Goal: Task Accomplishment & Management: Manage account settings

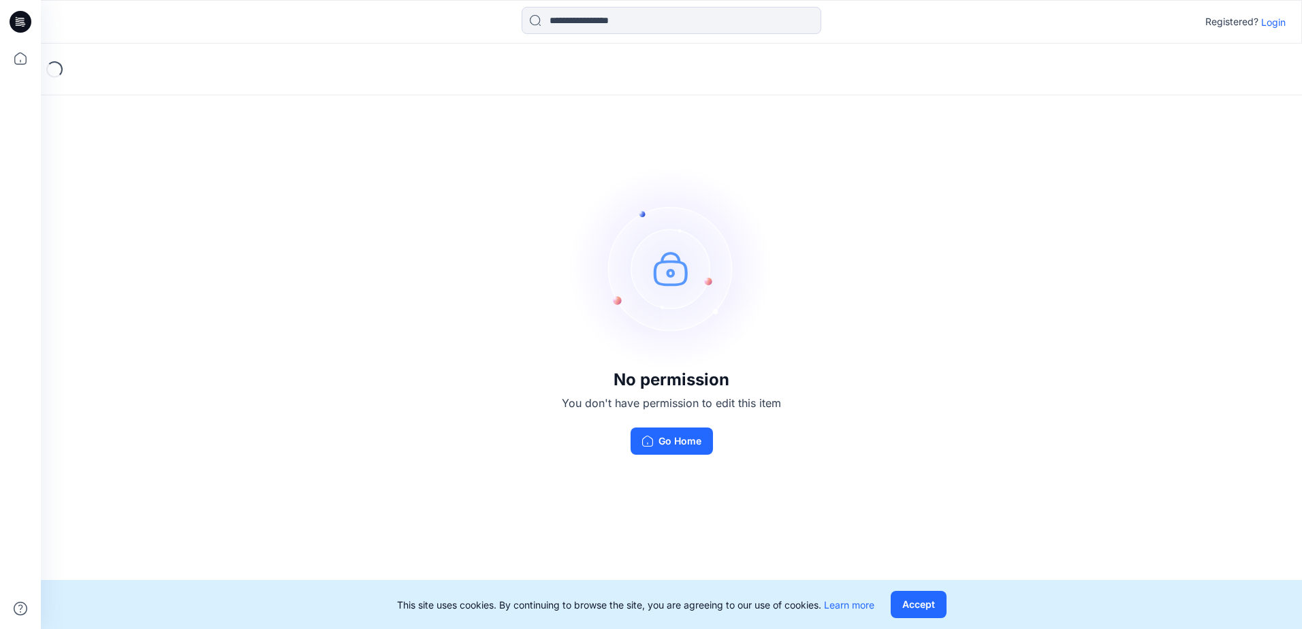
click at [1283, 16] on p "Login" at bounding box center [1273, 22] width 25 height 14
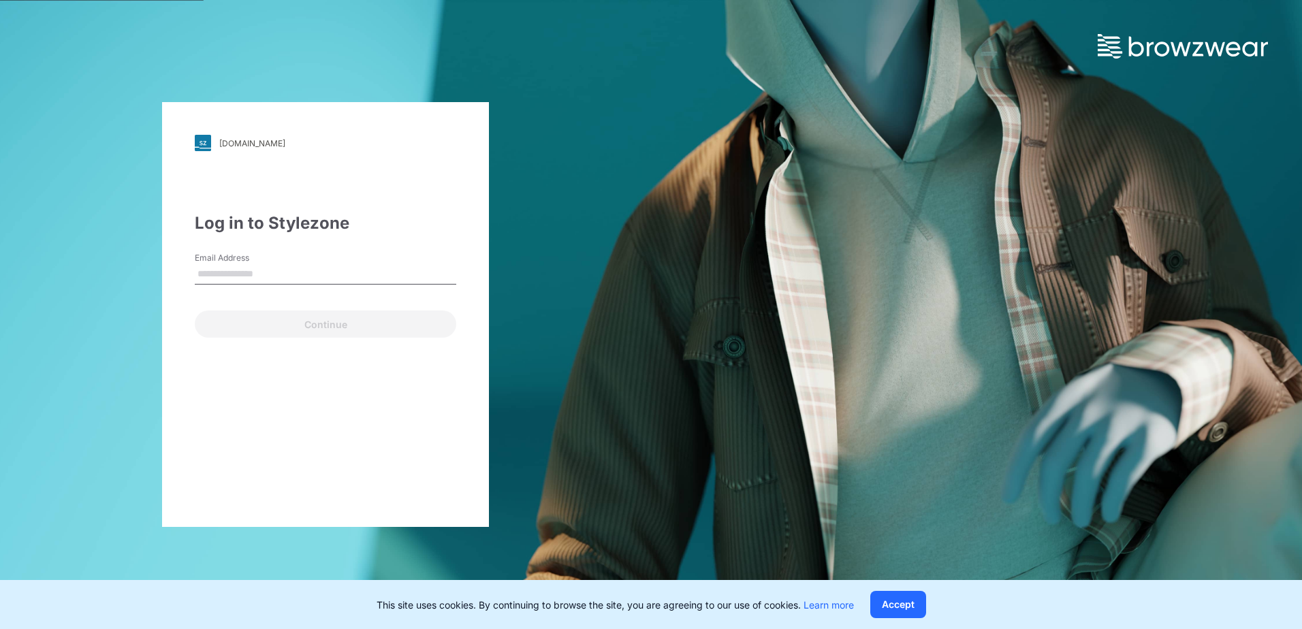
click at [357, 284] on input "Email Address" at bounding box center [325, 274] width 261 height 20
click at [270, 279] on input "Email Address" at bounding box center [325, 274] width 261 height 20
click at [250, 278] on input "Email Address" at bounding box center [325, 274] width 261 height 20
click at [224, 278] on input "Email Address" at bounding box center [325, 274] width 261 height 20
type input "**********"
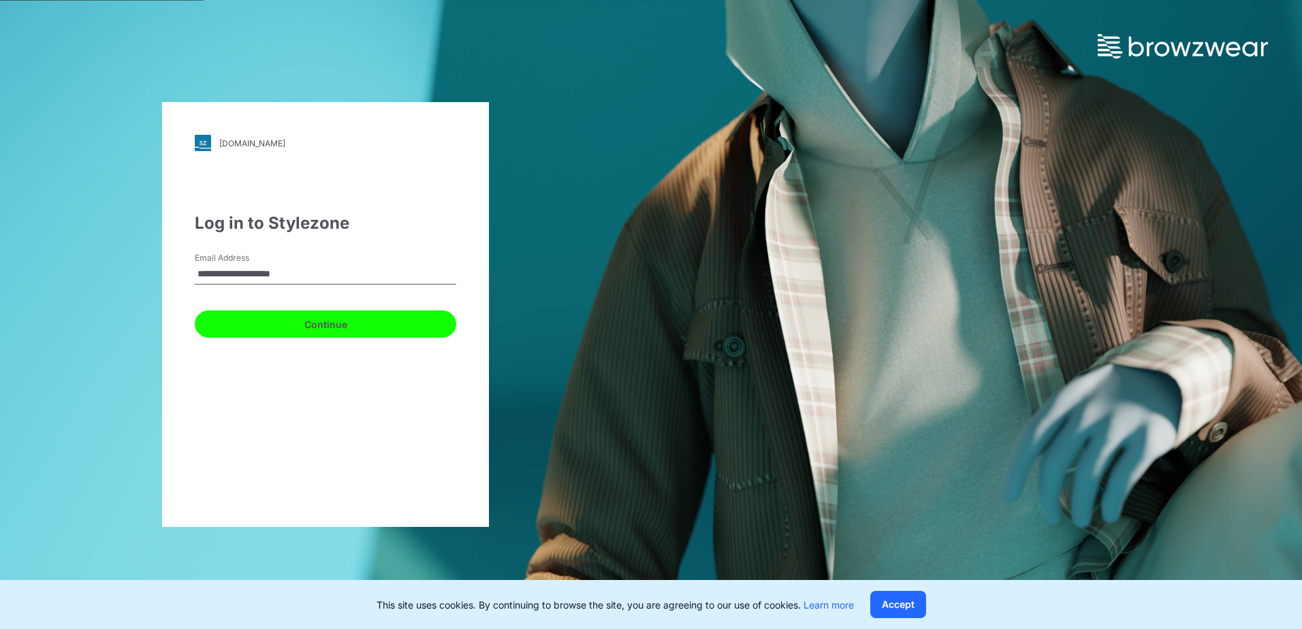
click at [294, 324] on button "Continue" at bounding box center [325, 323] width 261 height 27
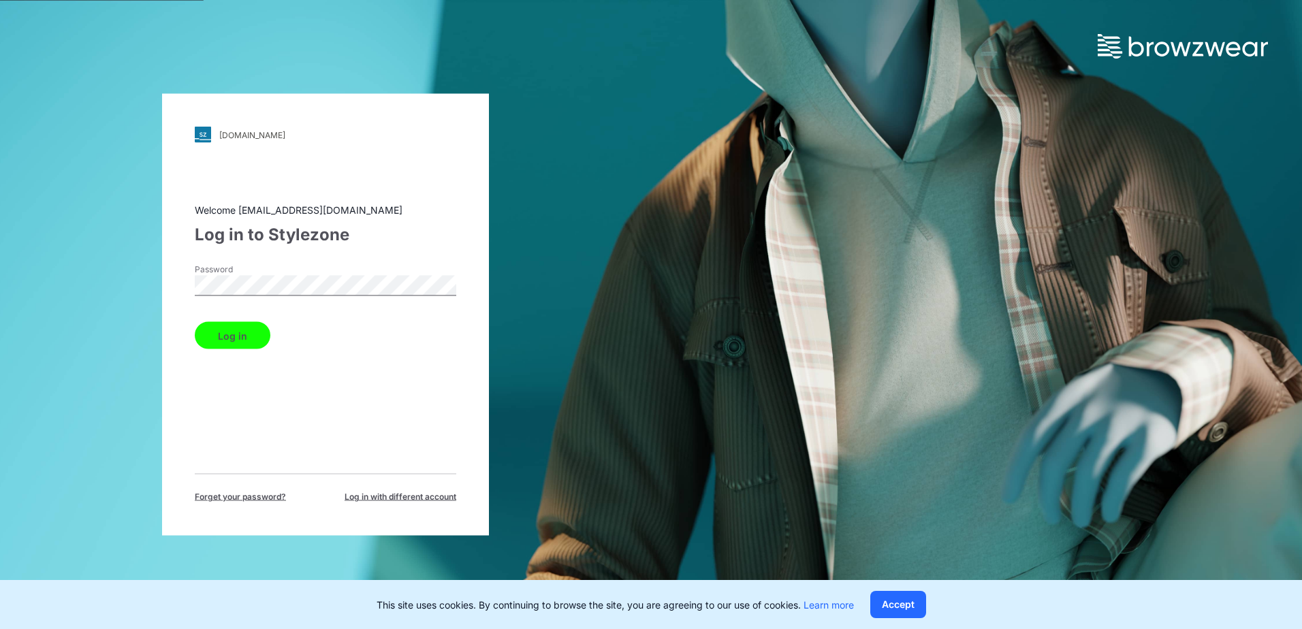
click at [251, 326] on button "Log in" at bounding box center [233, 335] width 76 height 27
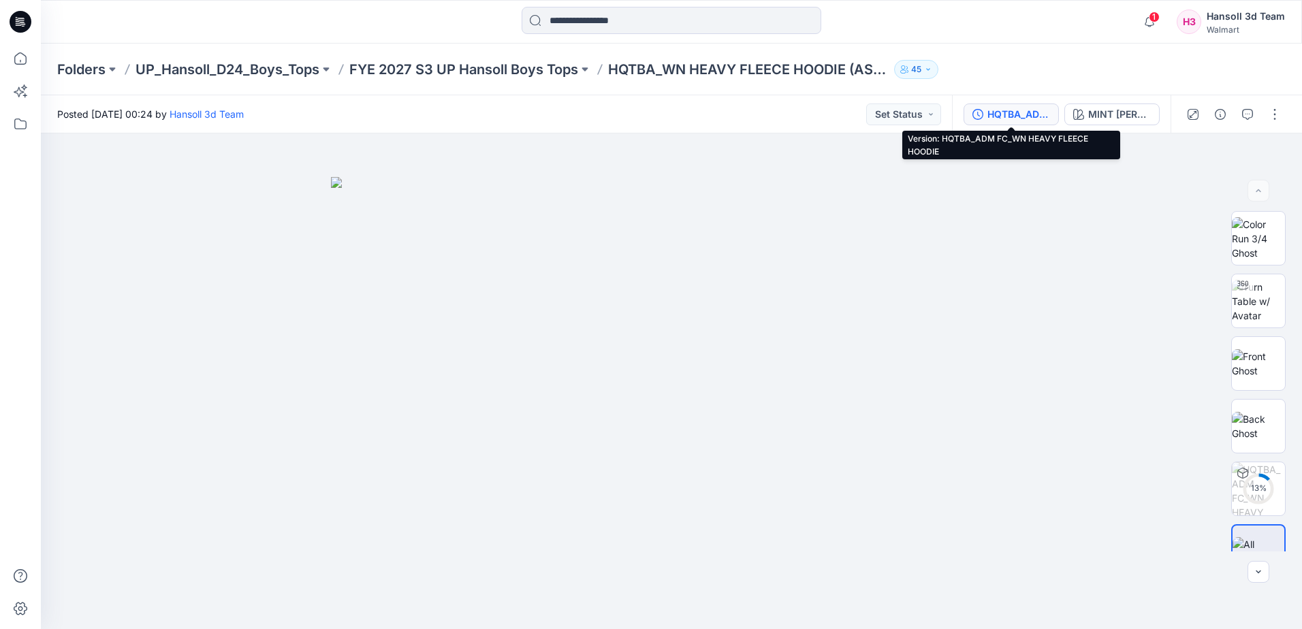
click at [1029, 112] on div "HQTBA_ADM FC_WN HEAVY FLEECE HOODIE" at bounding box center [1018, 114] width 63 height 15
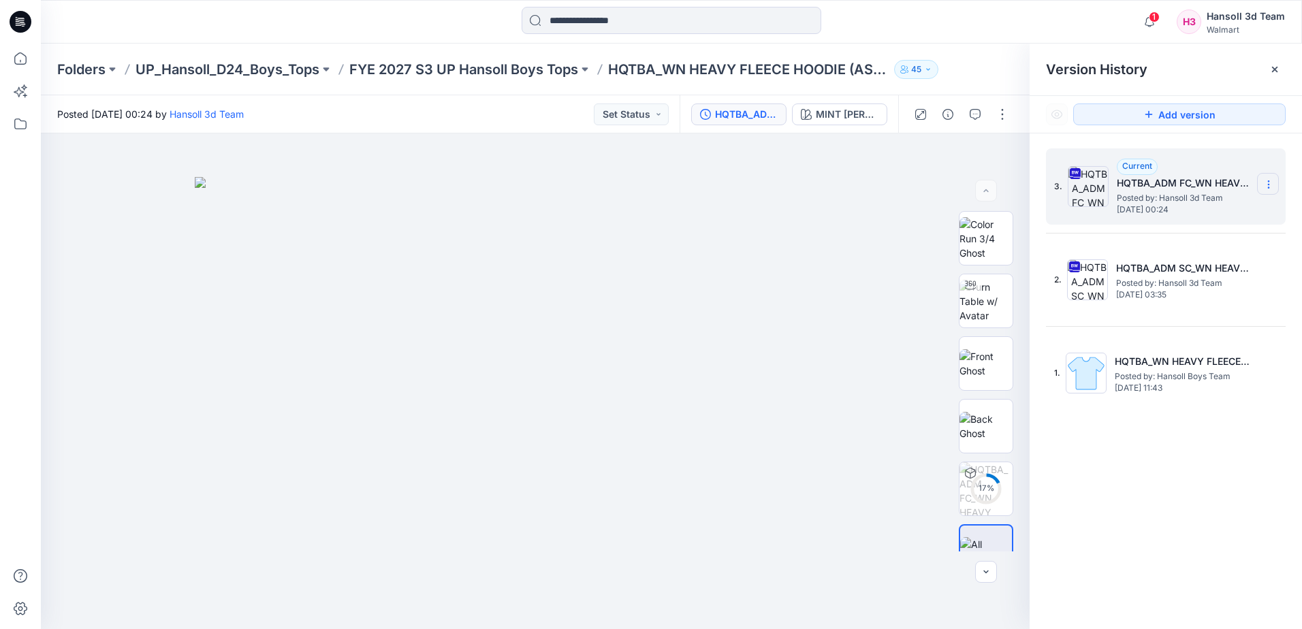
click at [1269, 184] on icon at bounding box center [1268, 184] width 11 height 11
click at [1161, 297] on span "Delete Version" at bounding box center [1174, 299] width 64 height 16
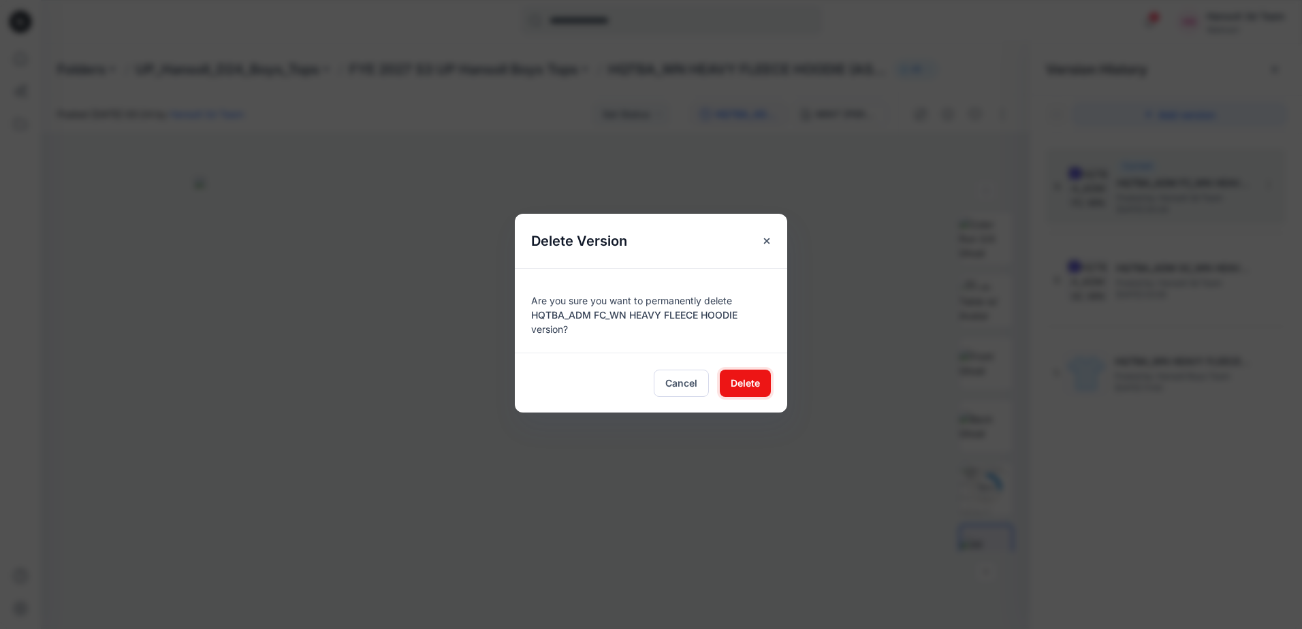
drag, startPoint x: 760, startPoint y: 379, endPoint x: 406, endPoint y: 429, distance: 358.1
click at [759, 379] on button "Delete" at bounding box center [745, 383] width 51 height 27
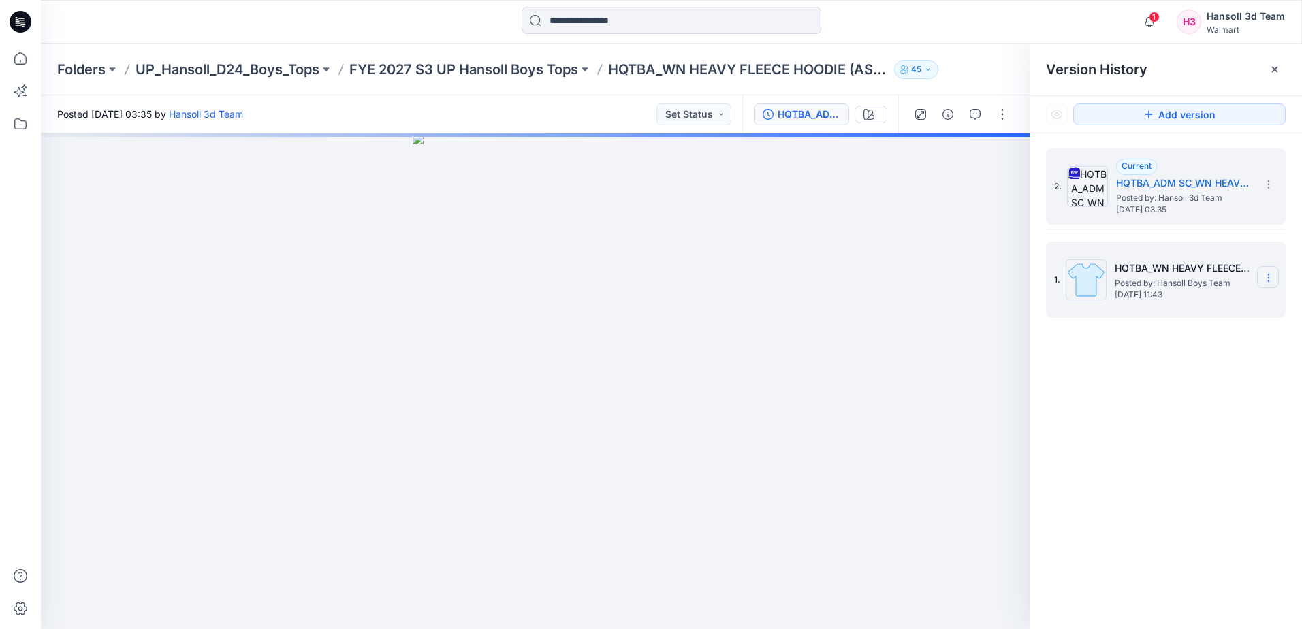
drag, startPoint x: 1266, startPoint y: 275, endPoint x: 1257, endPoint y: 282, distance: 11.2
click at [1266, 276] on icon at bounding box center [1268, 277] width 11 height 11
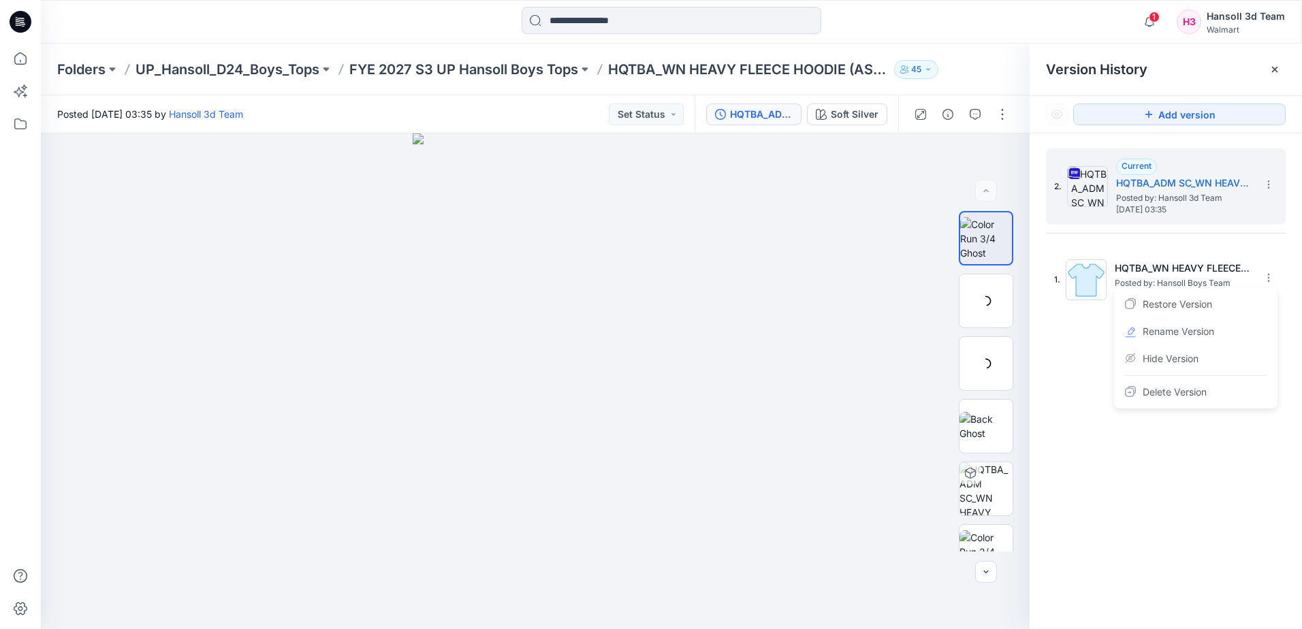
drag, startPoint x: 1176, startPoint y: 364, endPoint x: 1176, endPoint y: 393, distance: 28.6
click at [1176, 365] on span "Hide Version" at bounding box center [1170, 359] width 56 height 16
click at [1178, 475] on div "2. Current HQTBA_ADM SC_WN HEAVY FLEECE HOODIE Posted by: Hansoll 3d Team Thurs…" at bounding box center [1165, 390] width 272 height 515
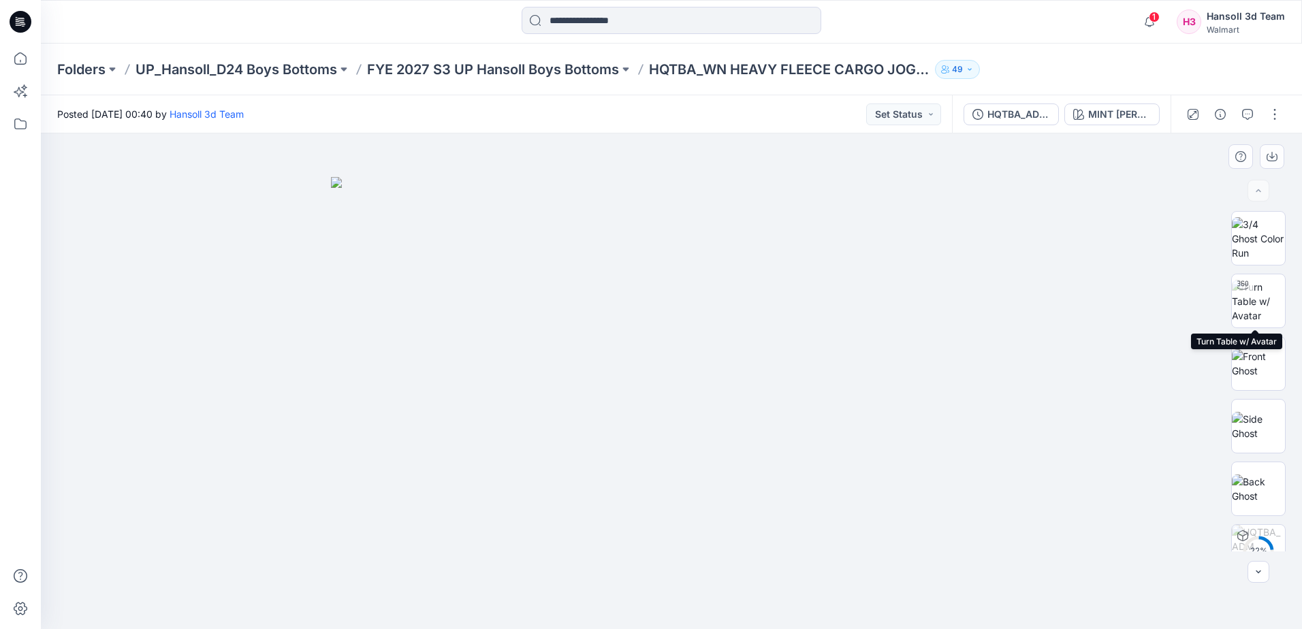
drag, startPoint x: 1248, startPoint y: 290, endPoint x: 1223, endPoint y: 300, distance: 26.9
click at [1248, 290] on div at bounding box center [1242, 285] width 22 height 22
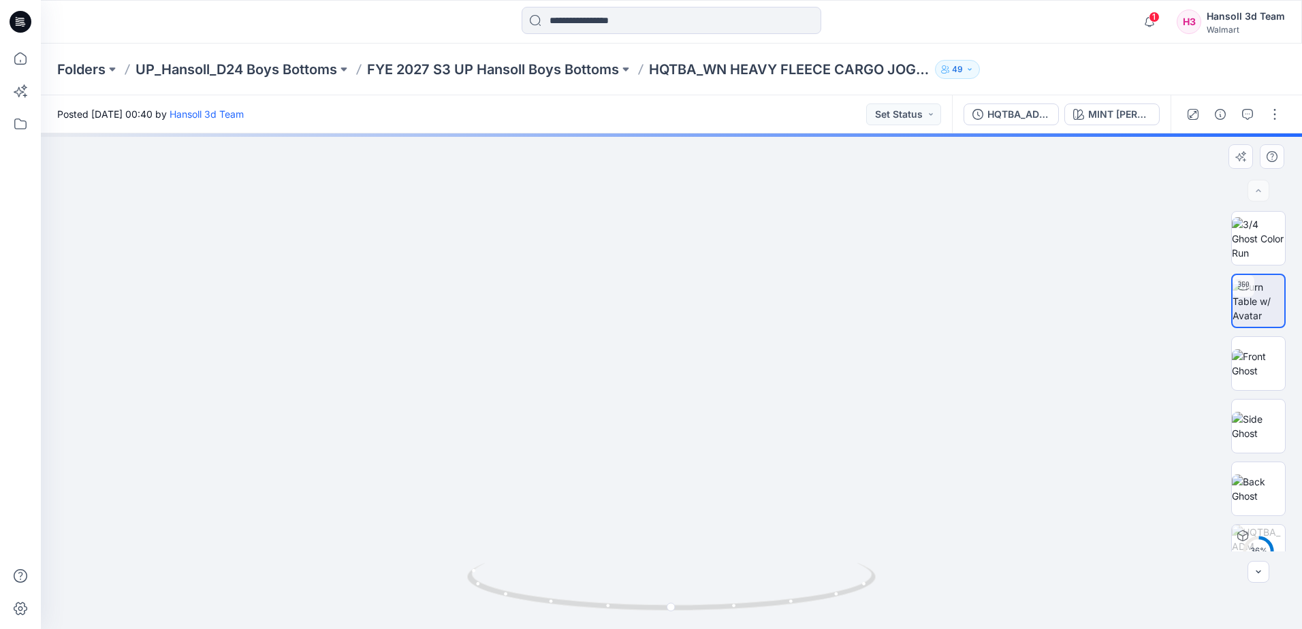
drag, startPoint x: 695, startPoint y: 526, endPoint x: 659, endPoint y: 372, distance: 158.0
drag, startPoint x: 675, startPoint y: 605, endPoint x: 627, endPoint y: 603, distance: 48.4
click at [627, 603] on circle at bounding box center [625, 606] width 8 height 8
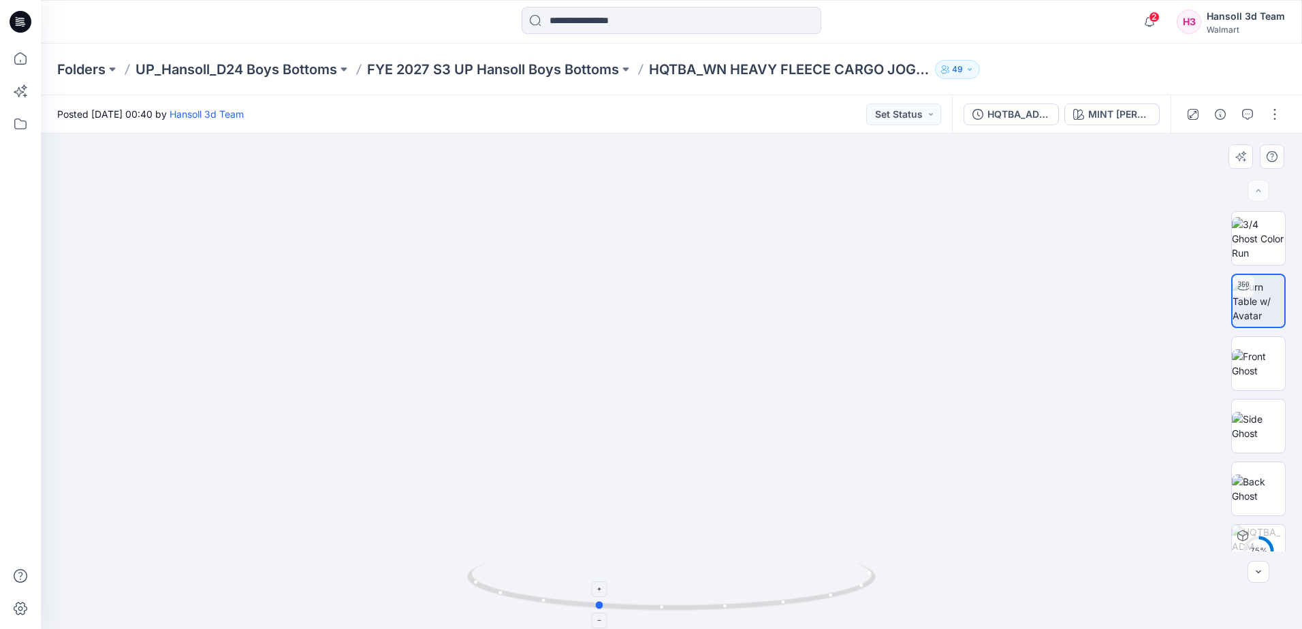
drag, startPoint x: 766, startPoint y: 600, endPoint x: 740, endPoint y: 605, distance: 26.2
click at [740, 605] on icon at bounding box center [673, 588] width 412 height 51
drag, startPoint x: 710, startPoint y: 603, endPoint x: 696, endPoint y: 602, distance: 13.6
click at [696, 603] on icon at bounding box center [673, 588] width 412 height 51
drag, startPoint x: 695, startPoint y: 481, endPoint x: 706, endPoint y: 496, distance: 18.5
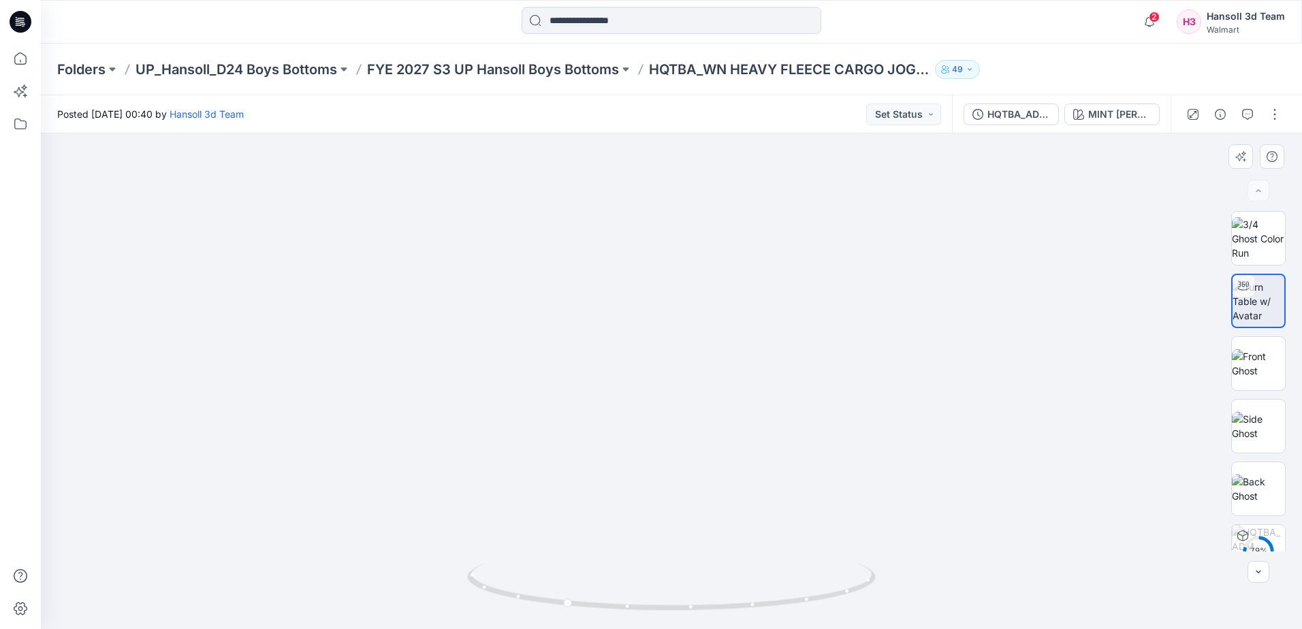
drag, startPoint x: 649, startPoint y: 607, endPoint x: 532, endPoint y: 605, distance: 116.4
click at [532, 605] on icon at bounding box center [673, 588] width 412 height 51
drag, startPoint x: 554, startPoint y: 464, endPoint x: 559, endPoint y: 376, distance: 88.6
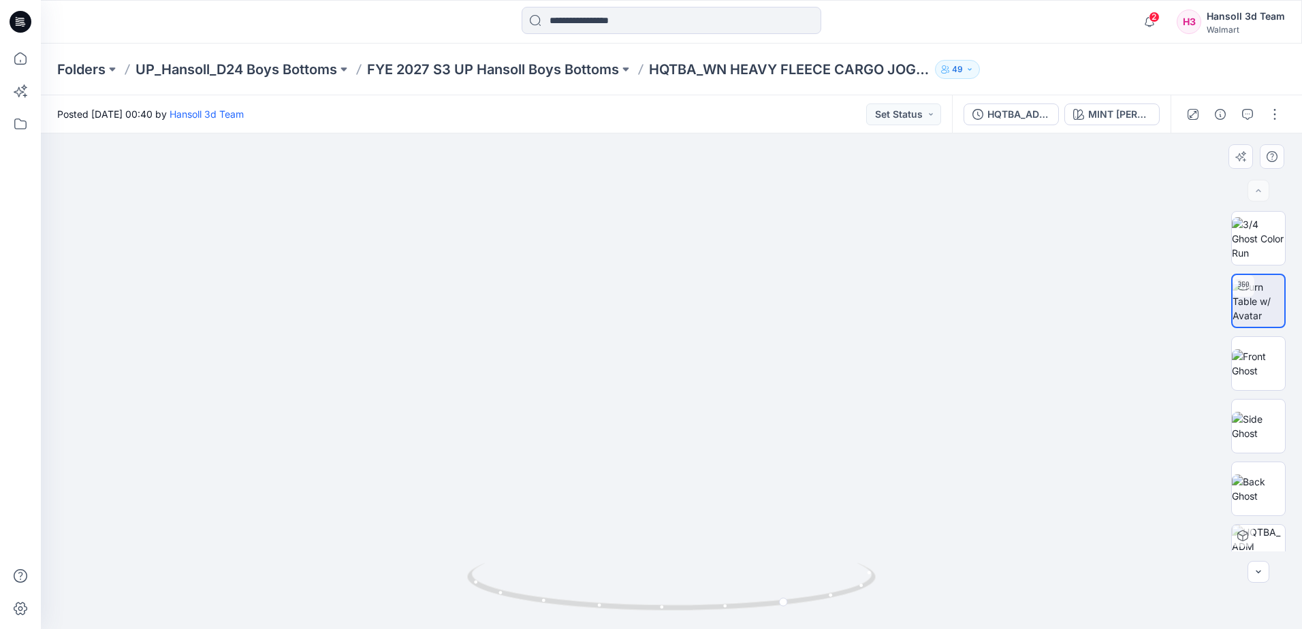
drag, startPoint x: 607, startPoint y: 550, endPoint x: 616, endPoint y: 325, distance: 225.5
drag, startPoint x: 665, startPoint y: 615, endPoint x: 615, endPoint y: 445, distance: 177.3
click at [569, 599] on div at bounding box center [671, 595] width 408 height 68
drag, startPoint x: 652, startPoint y: 264, endPoint x: 646, endPoint y: 534, distance: 269.6
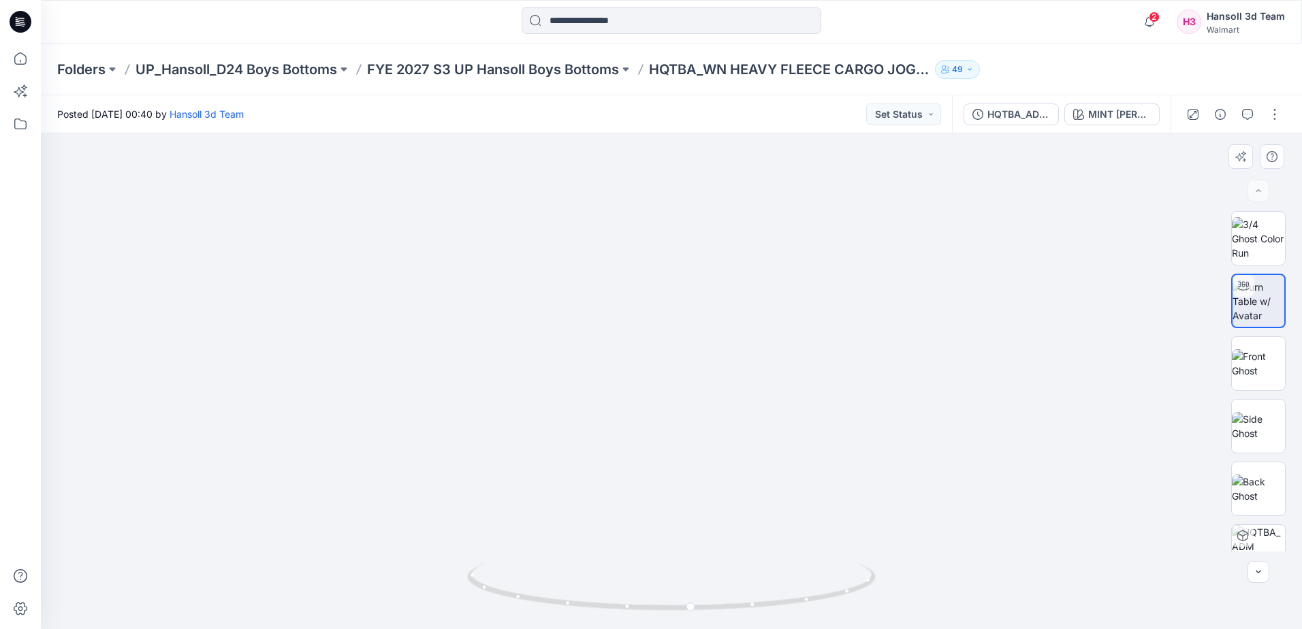
click at [621, 628] on html "2 Notifications Your style HQTBA_WN HEAVY FLEECE CARGO JOGGER (ASTM) has been u…" at bounding box center [651, 314] width 1302 height 629
drag, startPoint x: 694, startPoint y: 272, endPoint x: 674, endPoint y: 536, distance: 264.2
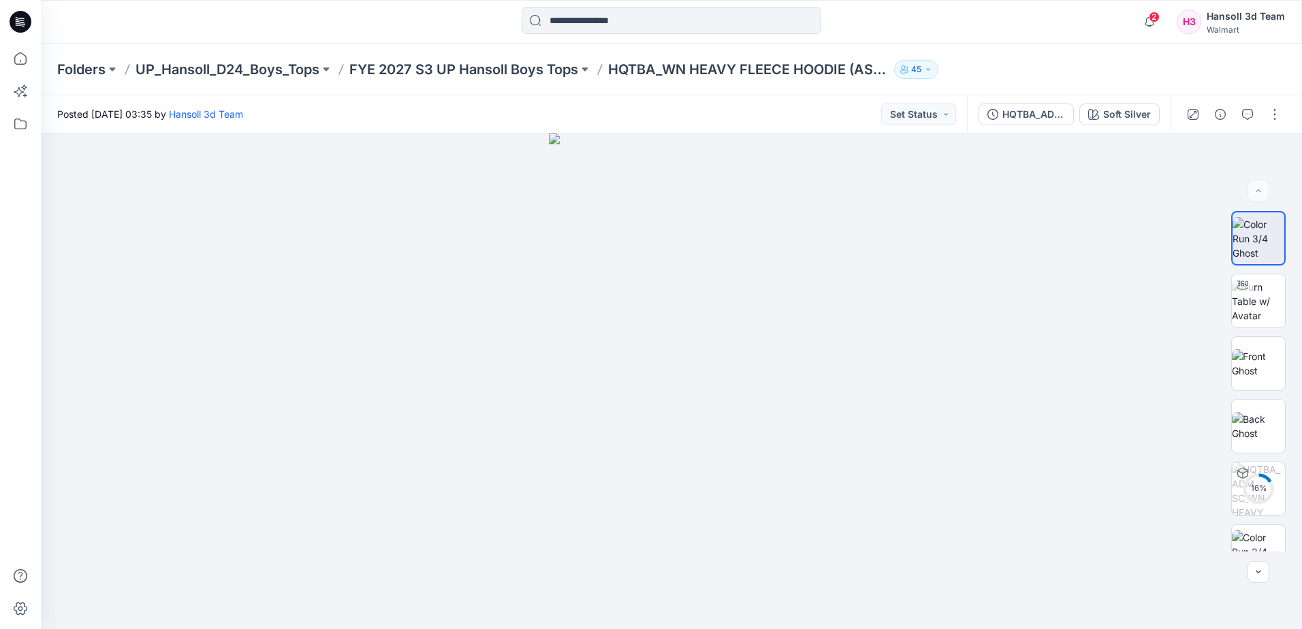
click at [18, 26] on icon at bounding box center [21, 22] width 22 height 22
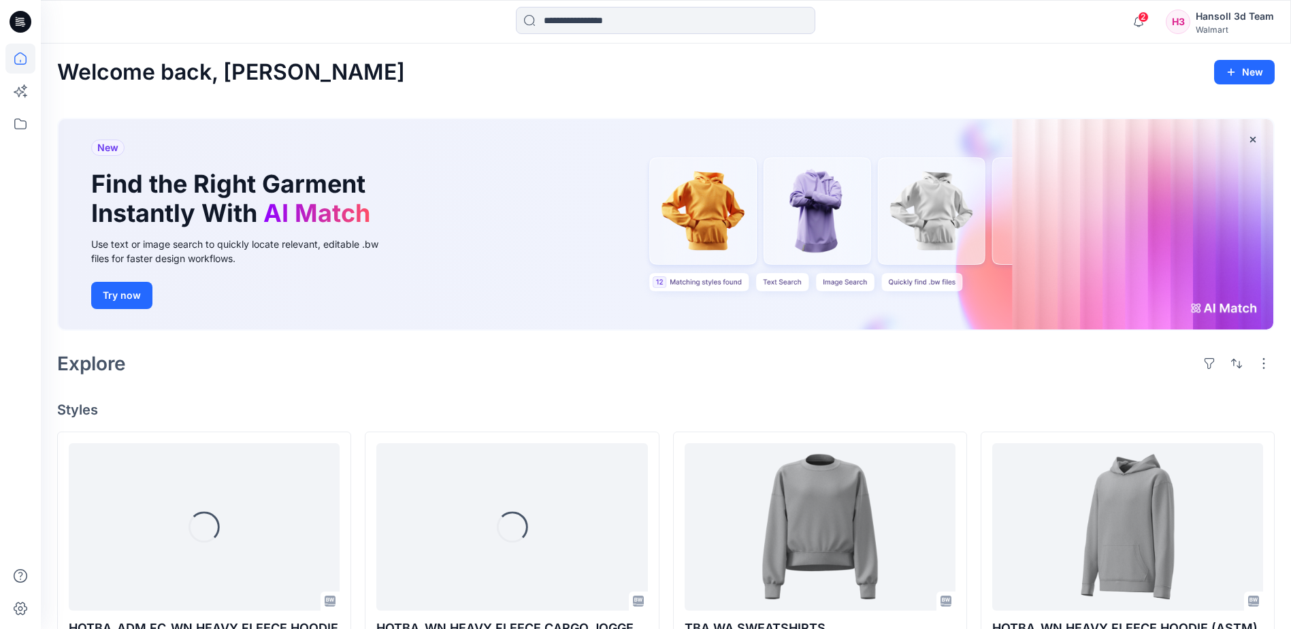
scroll to position [136, 0]
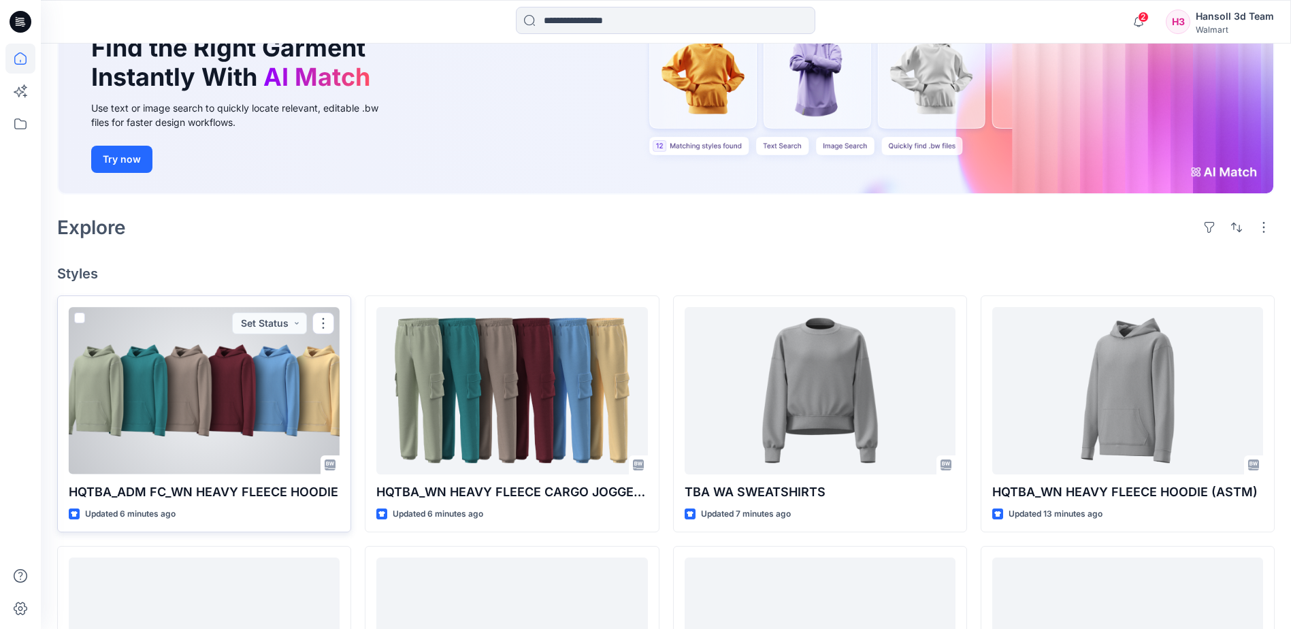
click at [184, 407] on div at bounding box center [204, 390] width 271 height 167
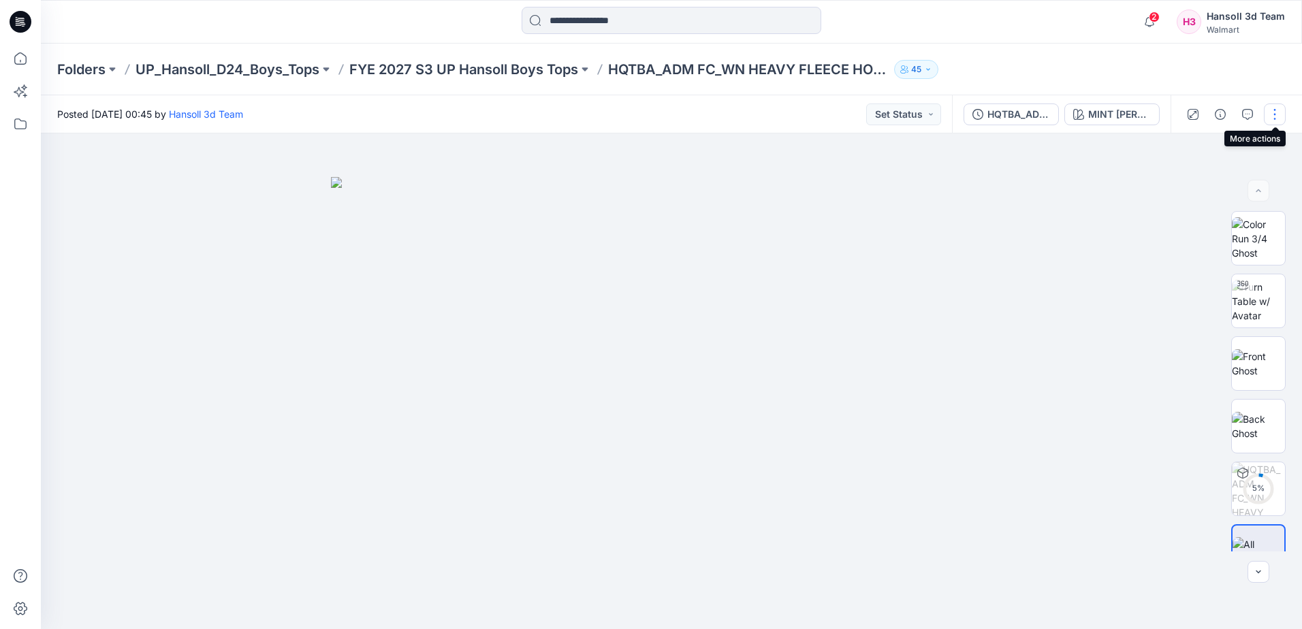
click at [1274, 117] on button "button" at bounding box center [1274, 114] width 22 height 22
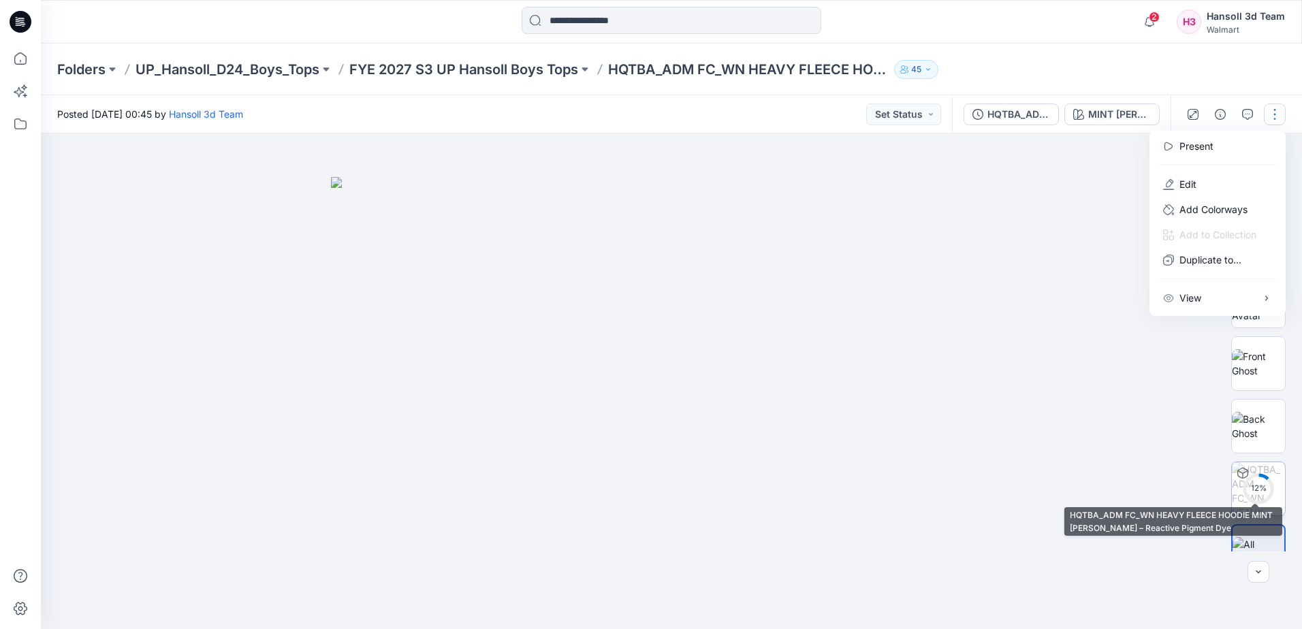
scroll to position [27, 0]
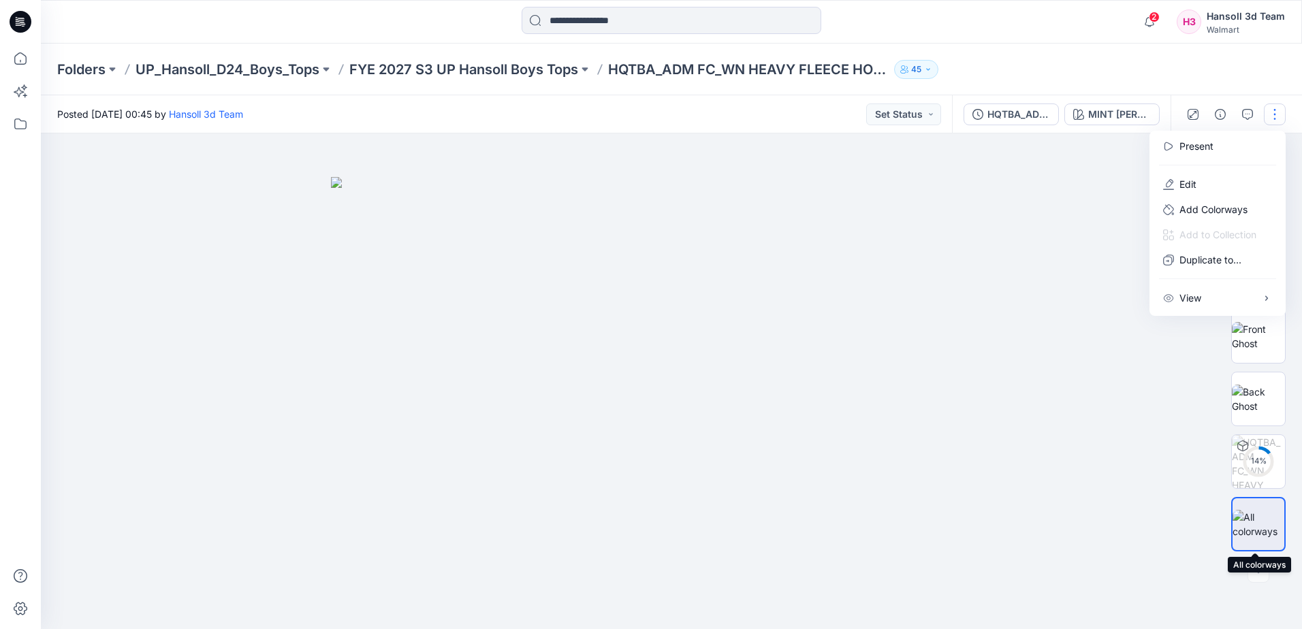
click at [1256, 549] on div at bounding box center [1258, 524] width 54 height 54
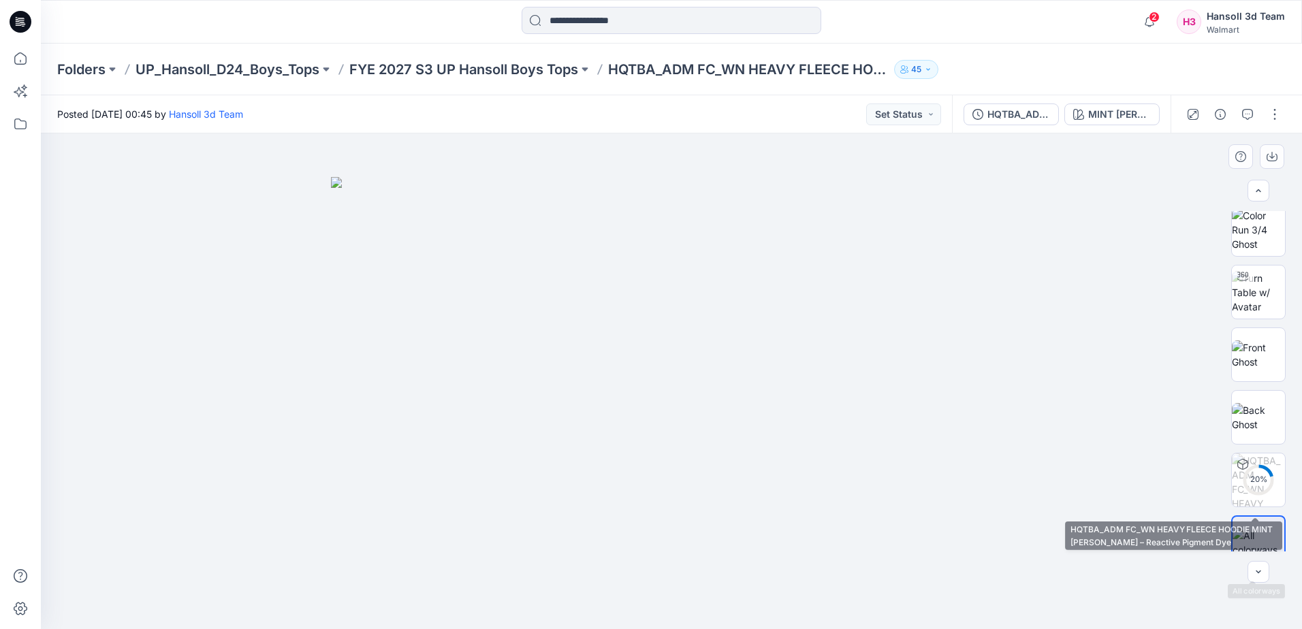
scroll to position [0, 0]
click at [1278, 459] on div "20 %" at bounding box center [1258, 381] width 54 height 340
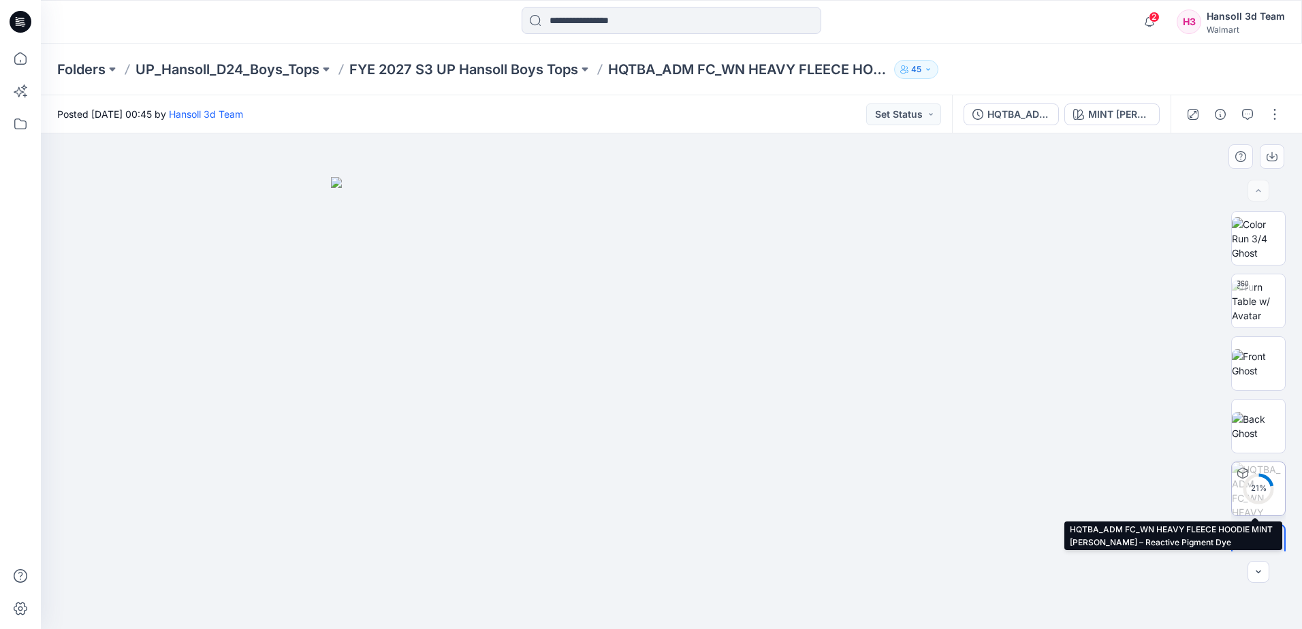
drag, startPoint x: 1260, startPoint y: 488, endPoint x: 1254, endPoint y: 485, distance: 7.0
click at [1259, 488] on div "21 %" at bounding box center [1258, 489] width 33 height 12
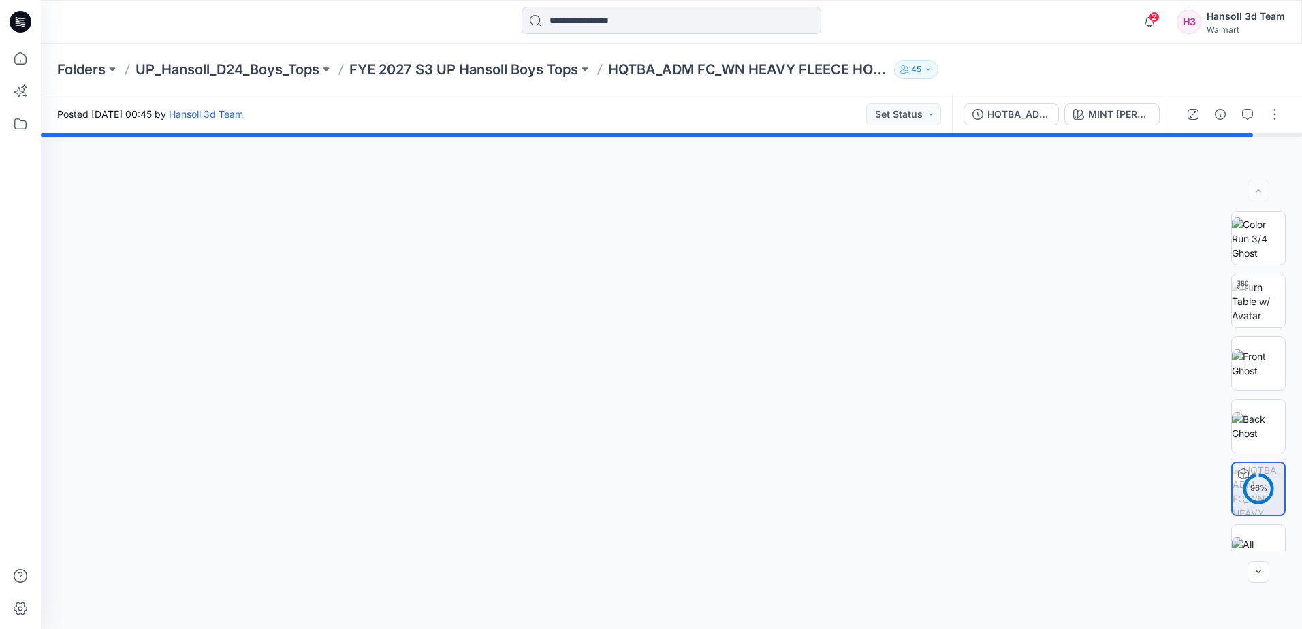
click at [700, 481] on div at bounding box center [671, 381] width 1261 height 496
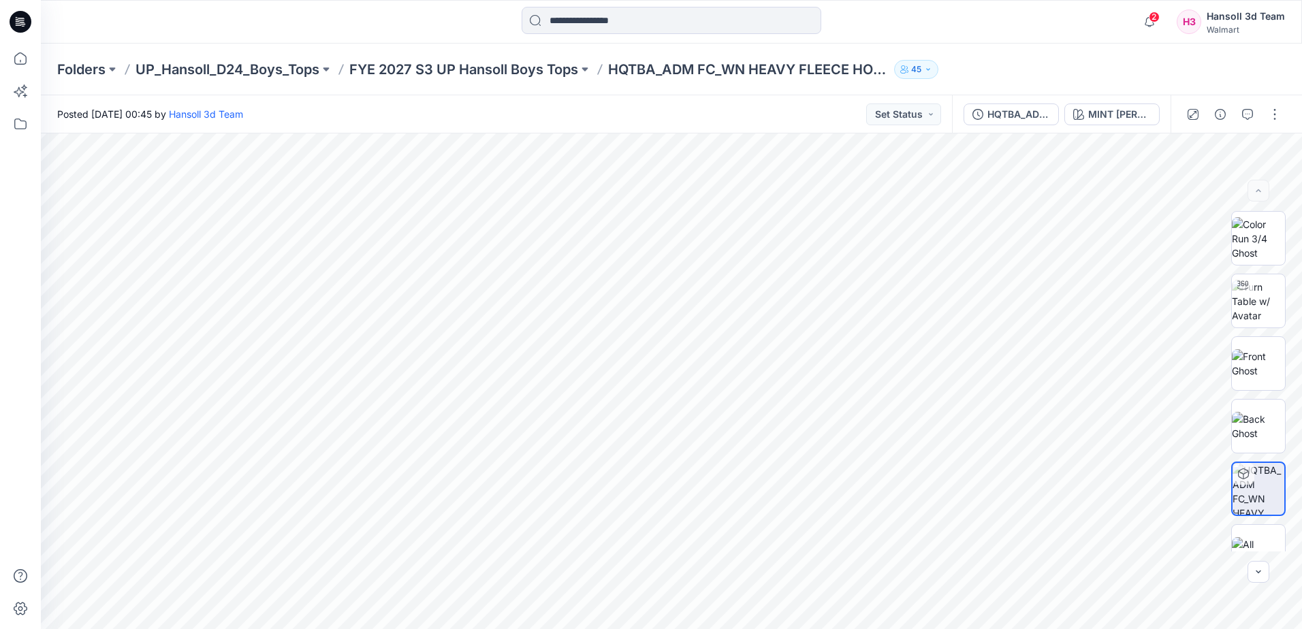
click at [1268, 125] on div at bounding box center [1233, 114] width 126 height 38
click at [1277, 115] on button "button" at bounding box center [1274, 114] width 22 height 22
click at [1193, 189] on p "Edit" at bounding box center [1187, 184] width 17 height 14
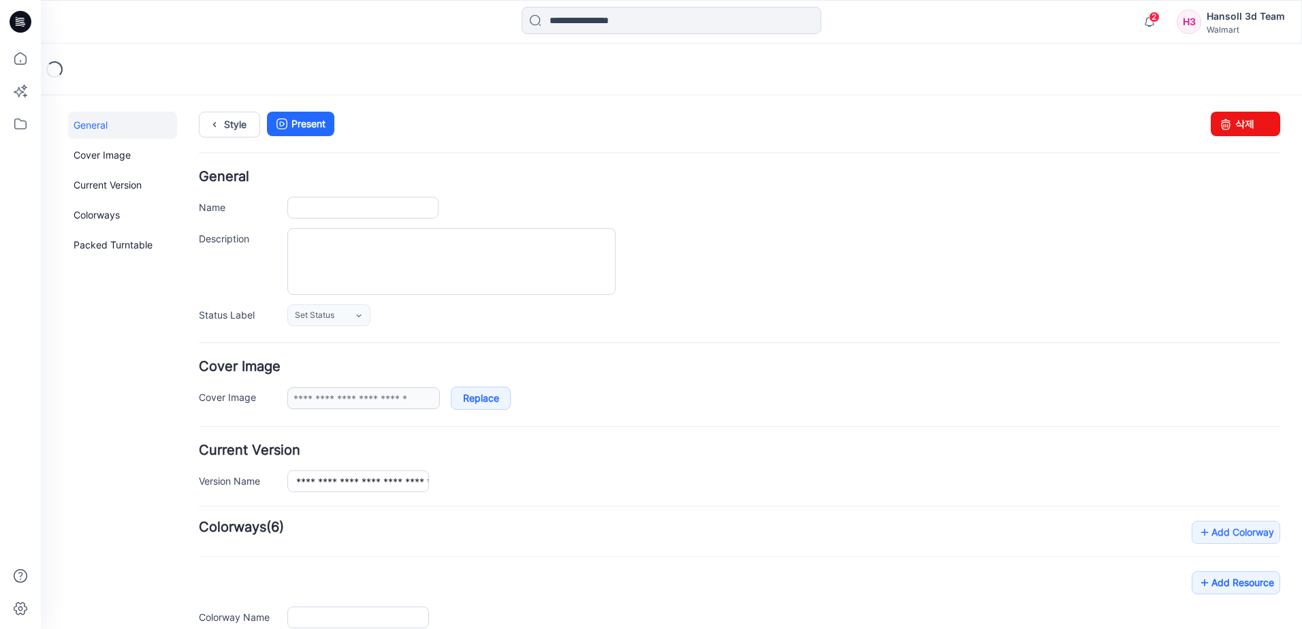
type input "**********"
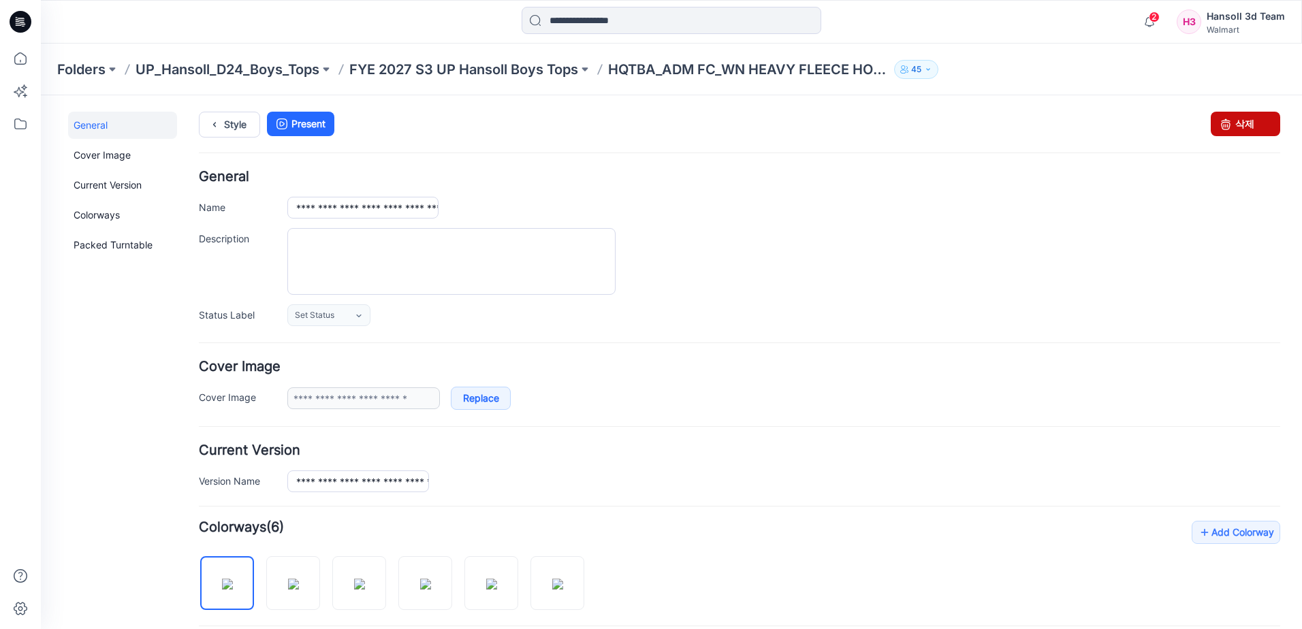
click at [1249, 120] on link "삭제" at bounding box center [1244, 124] width 69 height 25
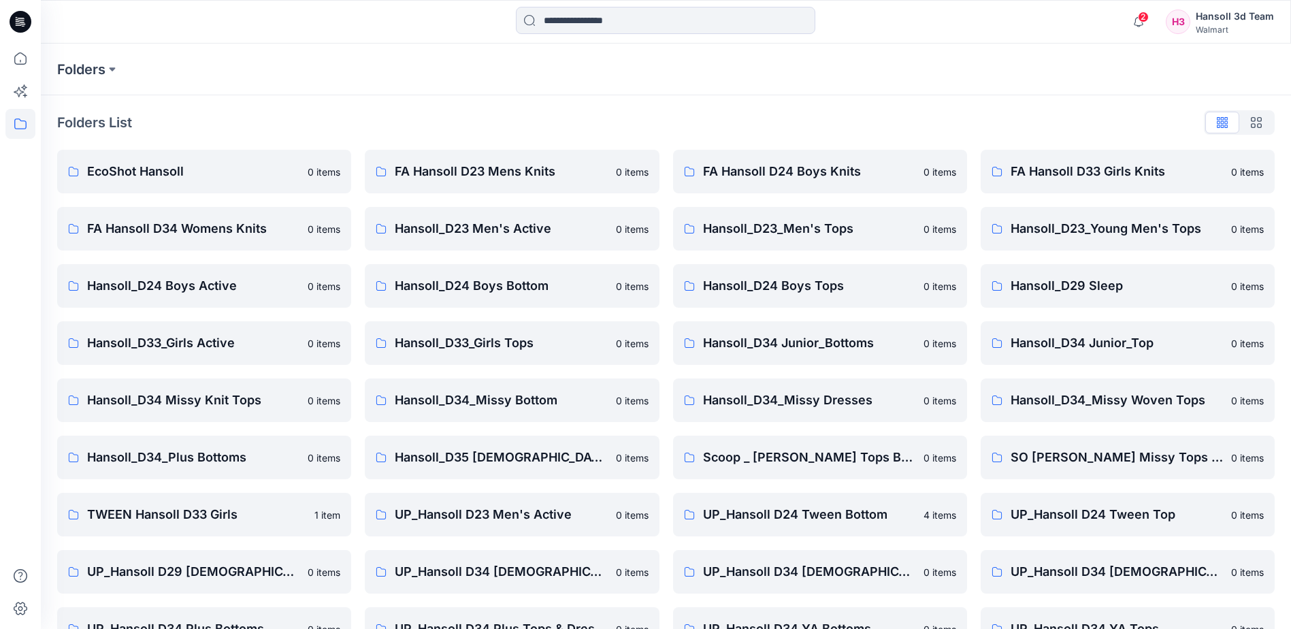
click at [16, 21] on icon at bounding box center [21, 22] width 22 height 44
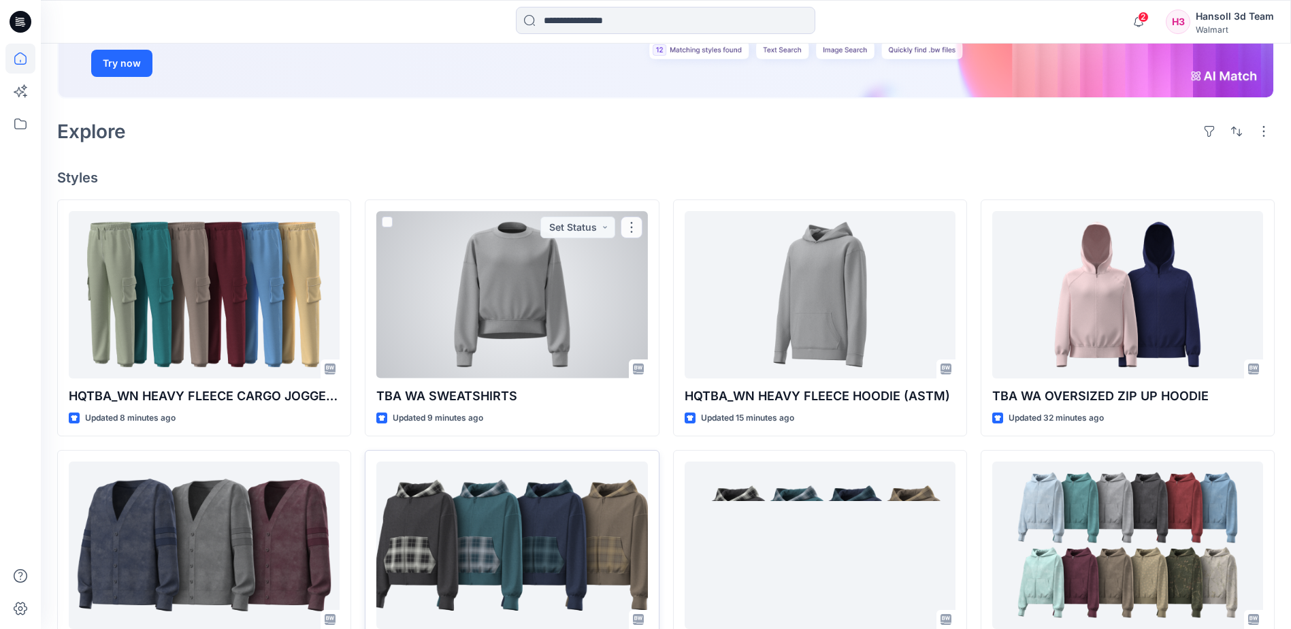
scroll to position [272, 0]
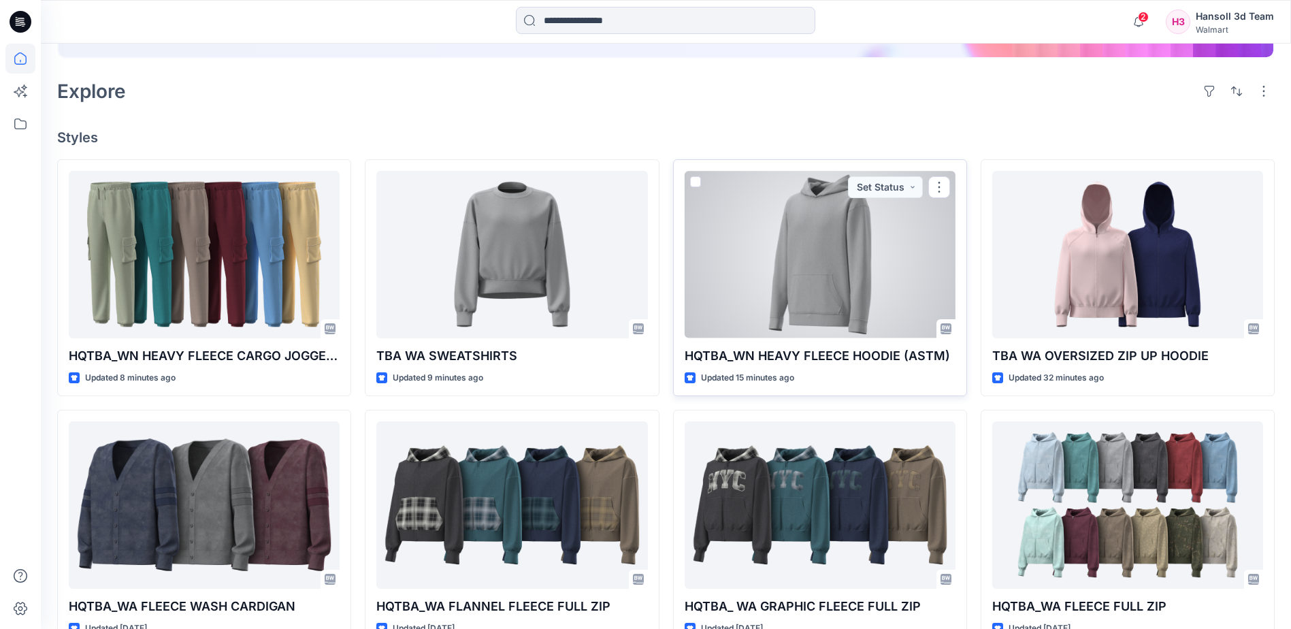
click at [846, 276] on div at bounding box center [820, 254] width 271 height 167
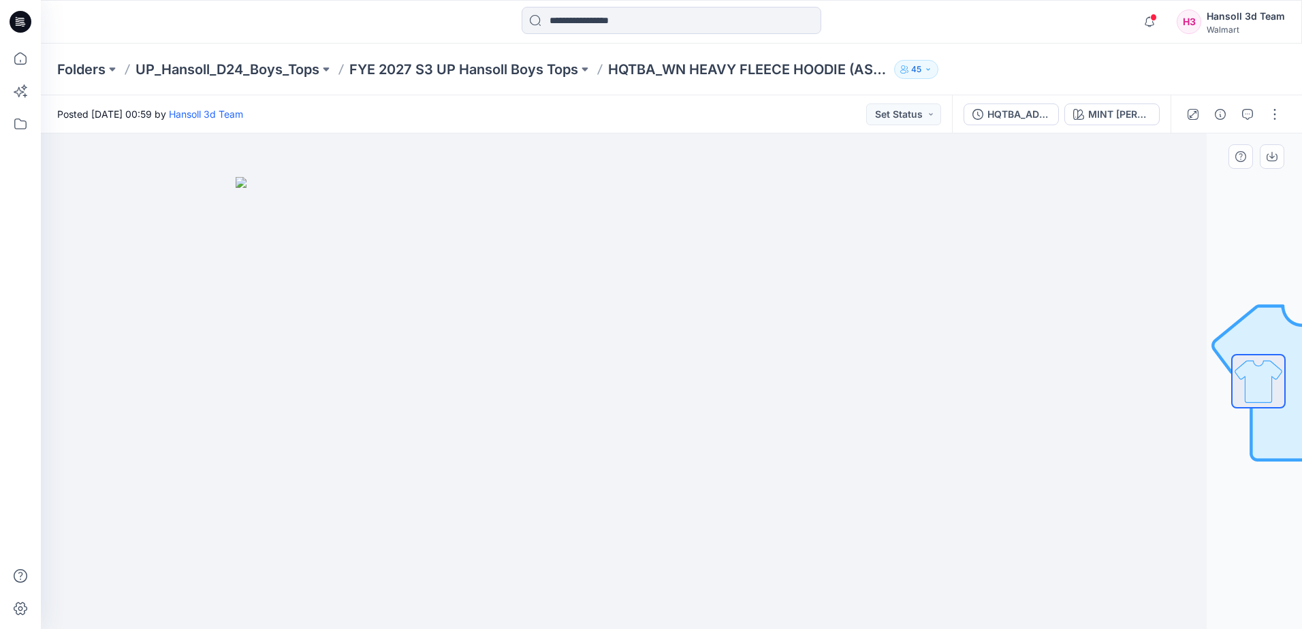
click at [633, 272] on img at bounding box center [576, 403] width 681 height 452
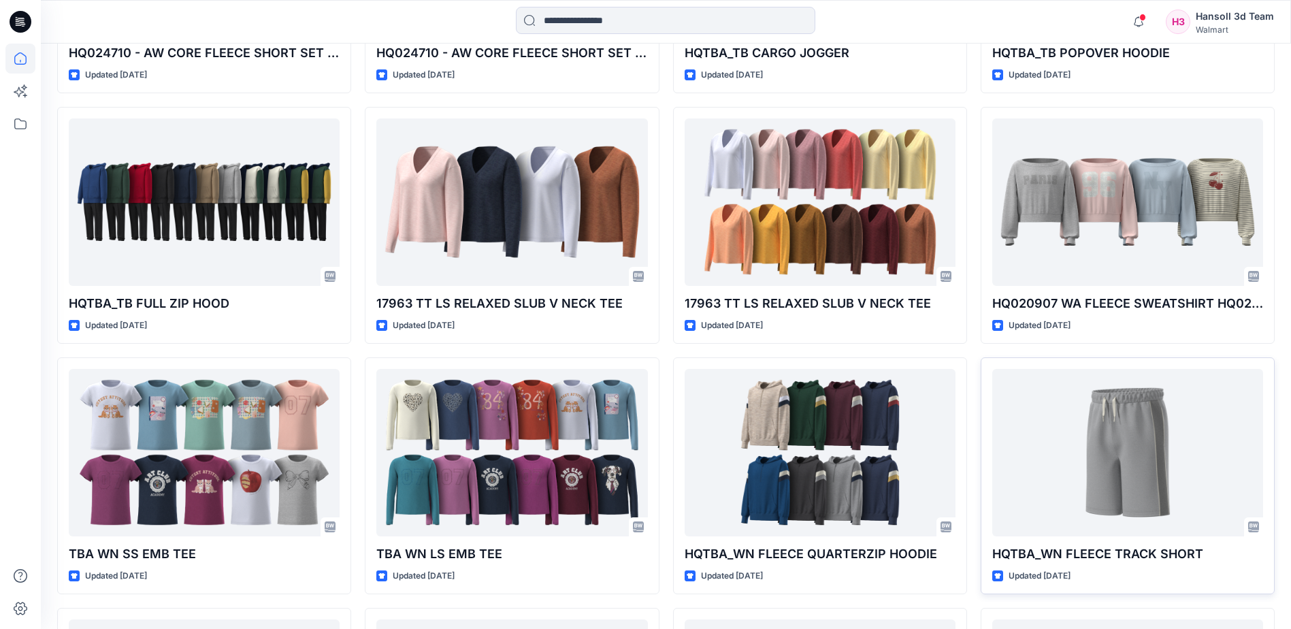
scroll to position [1834, 0]
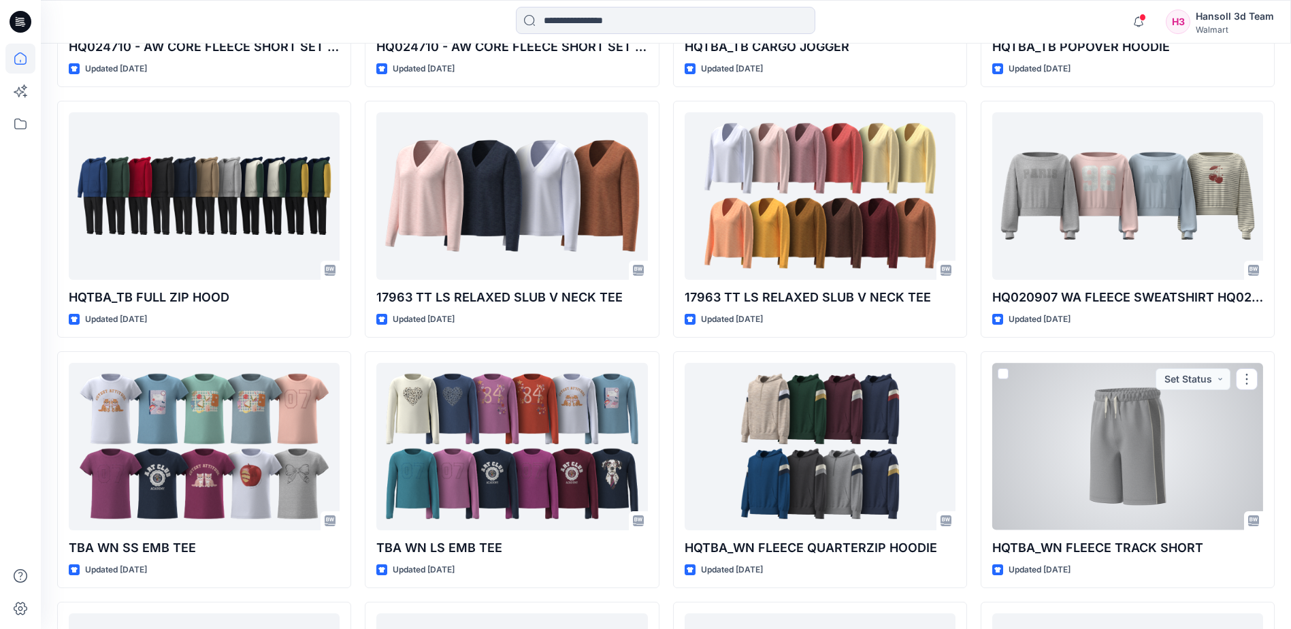
drag, startPoint x: 1141, startPoint y: 466, endPoint x: 1154, endPoint y: 468, distance: 13.1
click at [1140, 467] on div at bounding box center [1128, 446] width 271 height 167
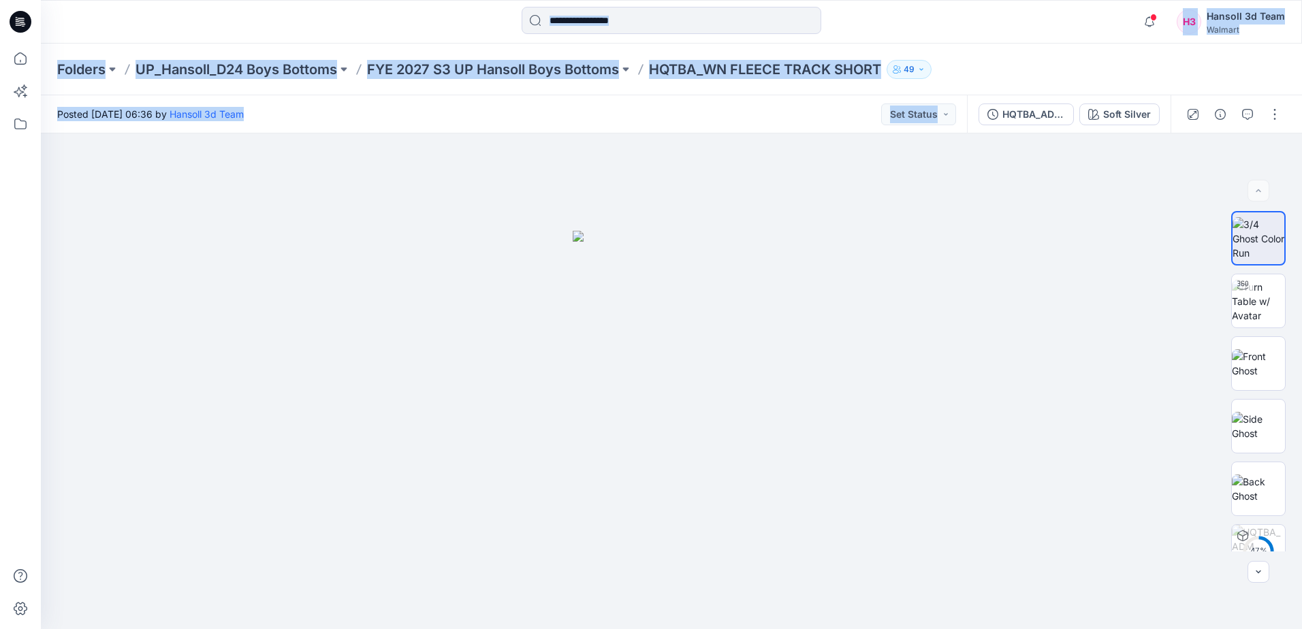
click at [737, 102] on div "Posted Thursday, September 25, 2025 06:36 by Hansoll 3d Team Set Status" at bounding box center [504, 113] width 926 height 37
click at [671, 110] on div "Posted Thursday, September 25, 2025 06:36 by Hansoll 3d Team Set Status" at bounding box center [504, 113] width 926 height 37
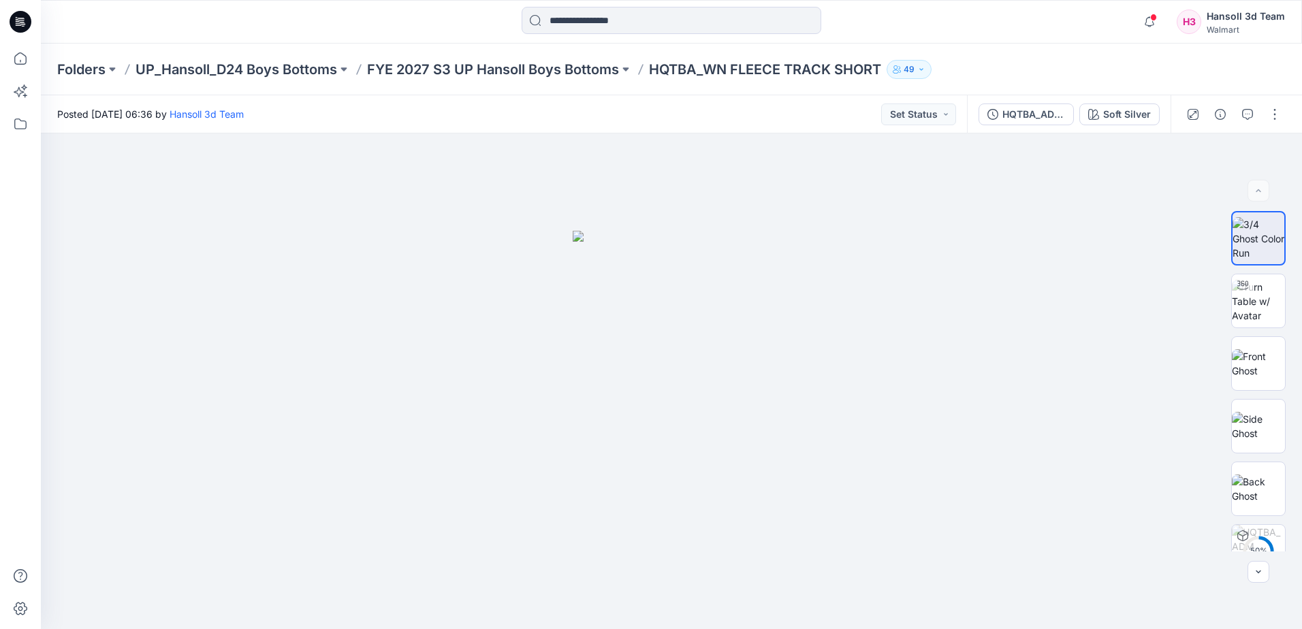
drag, startPoint x: 683, startPoint y: 106, endPoint x: 27, endPoint y: 203, distance: 663.3
click at [680, 106] on div "Posted Thursday, September 25, 2025 06:36 by Hansoll 3d Team Set Status" at bounding box center [504, 113] width 926 height 37
drag, startPoint x: 327, startPoint y: 543, endPoint x: 5, endPoint y: 545, distance: 322.7
click at [323, 543] on div at bounding box center [671, 381] width 1261 height 496
click at [120, 394] on div at bounding box center [671, 381] width 1261 height 496
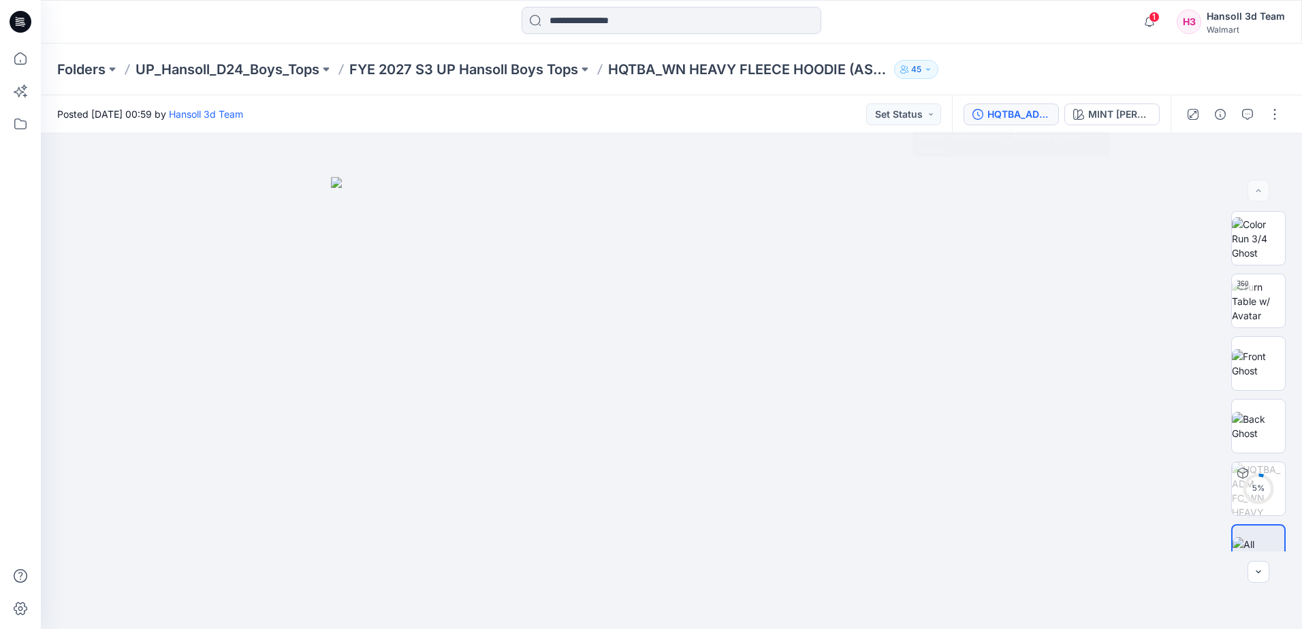
click at [1030, 118] on div "HQTBA_ADM FC_WN HEAVY FLEECE HOODIE" at bounding box center [1018, 114] width 63 height 15
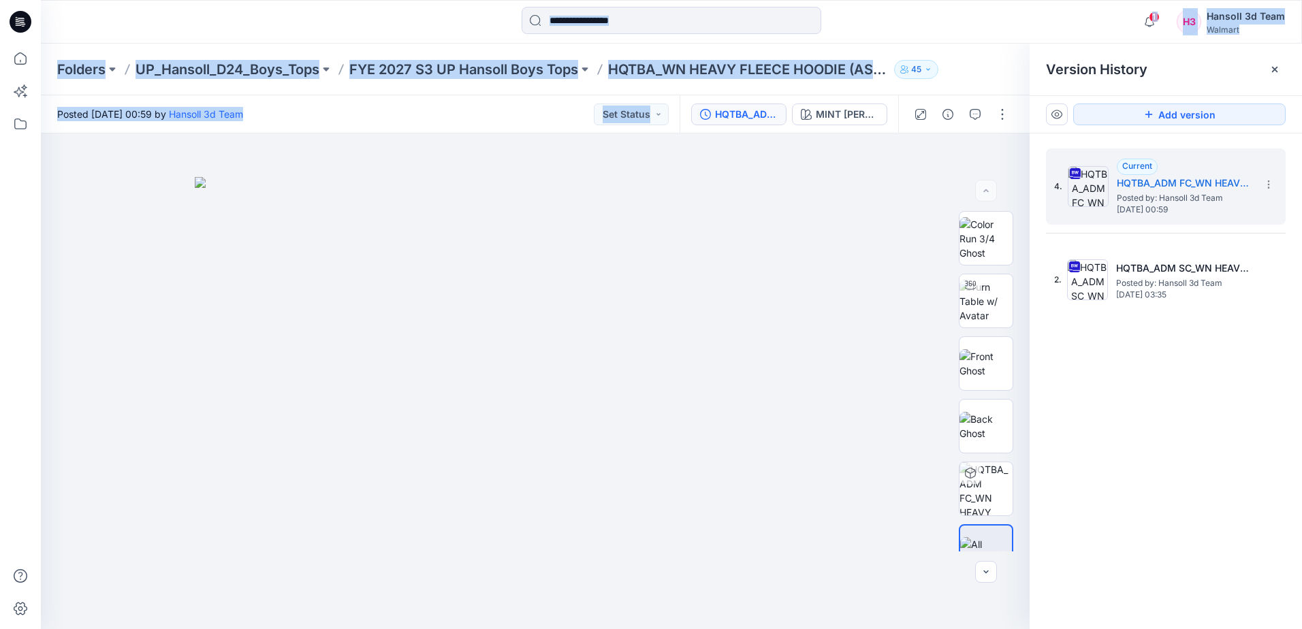
drag, startPoint x: -3, startPoint y: 378, endPoint x: -8, endPoint y: 383, distance: 7.2
click at [0, 383] on html "1 Notifications Your style HQTBA_WN HEAVY FLEECE HOODIE (ASTM) has been updated…" at bounding box center [651, 314] width 1302 height 629
click at [567, 98] on div "Posted [DATE] 00:59 by [PERSON_NAME] 3d Team Set Status" at bounding box center [360, 113] width 639 height 37
click at [269, 31] on div at bounding box center [198, 22] width 315 height 30
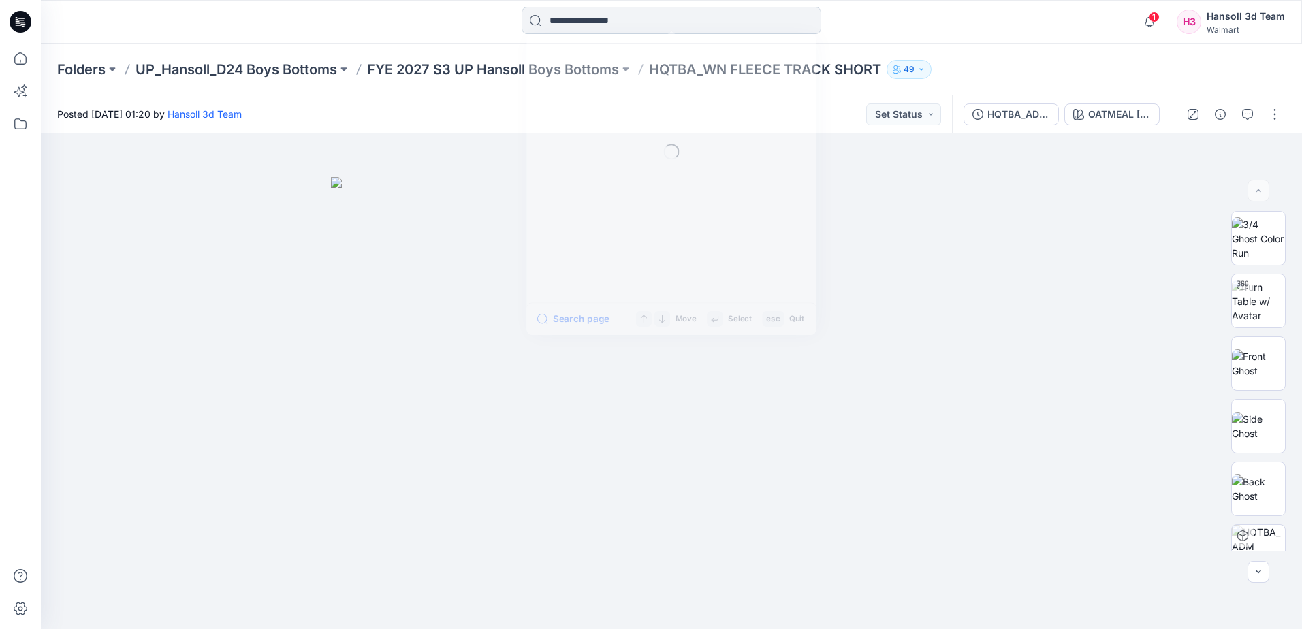
click at [722, 24] on input at bounding box center [671, 20] width 300 height 27
paste input "**********"
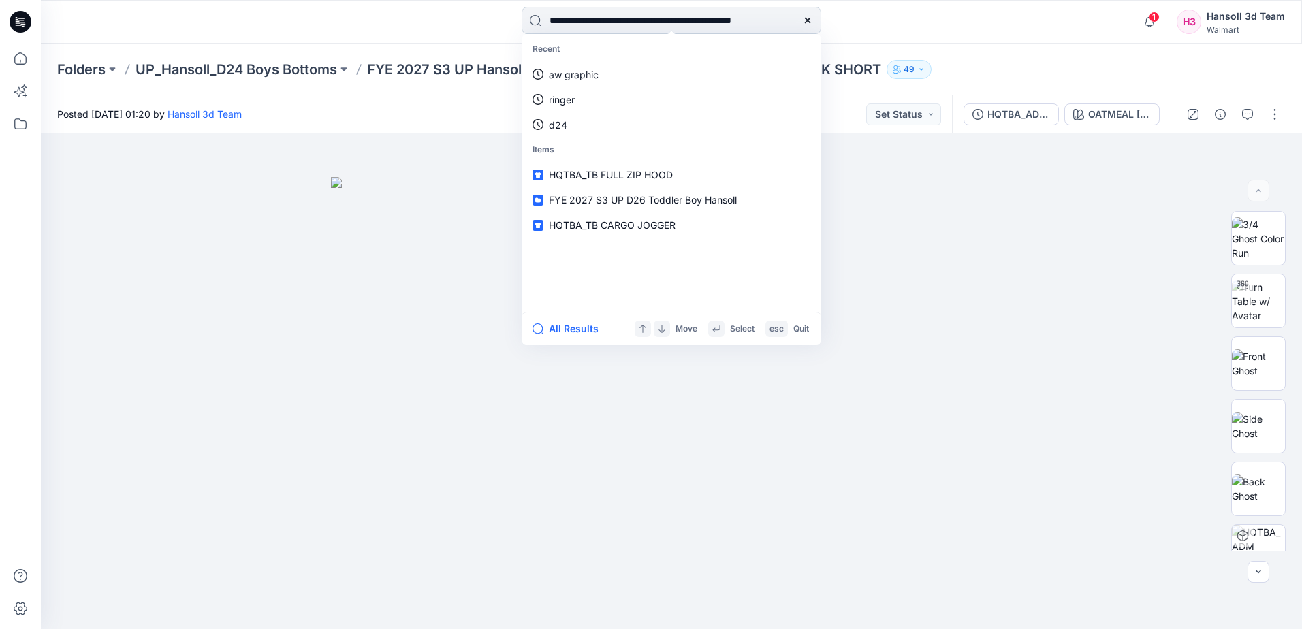
scroll to position [0, 169]
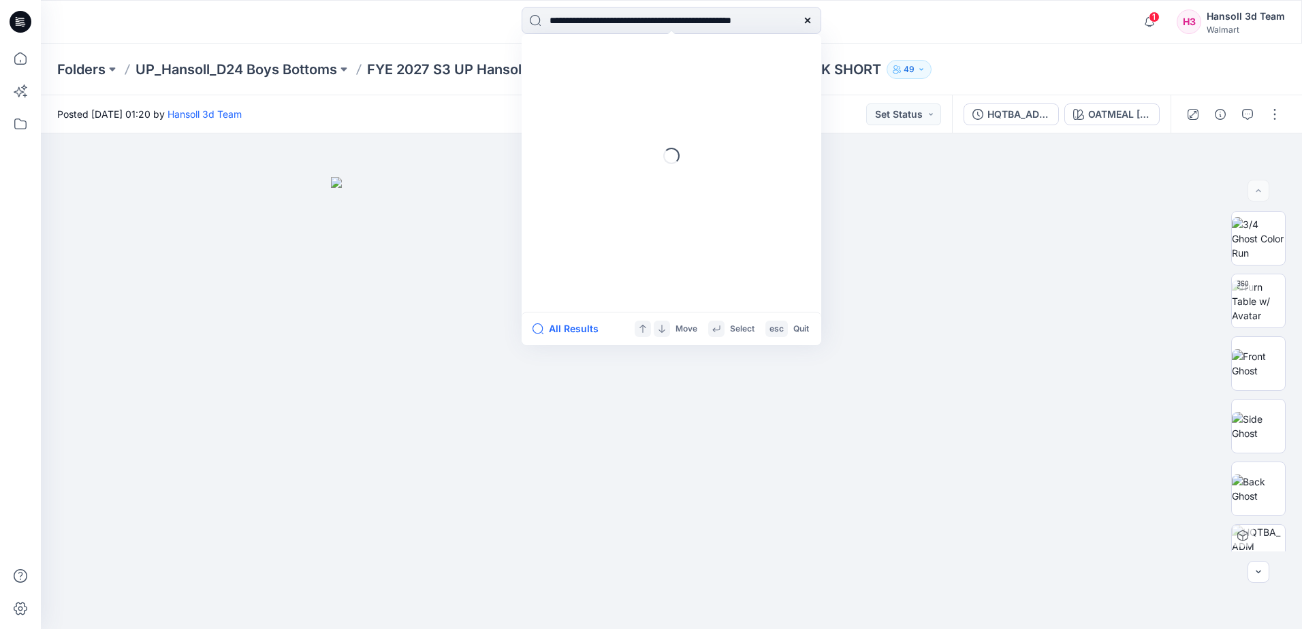
type input "**********"
click at [809, 22] on icon at bounding box center [807, 20] width 11 height 11
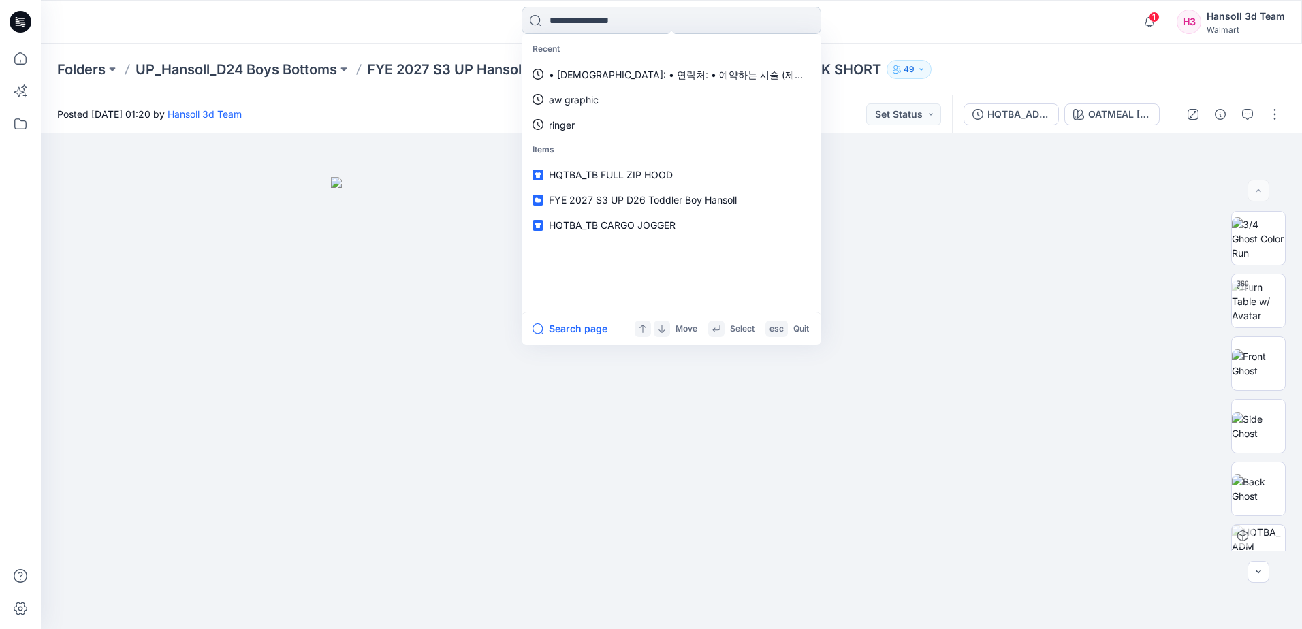
click at [617, 21] on input at bounding box center [671, 20] width 300 height 27
paste input "**********"
type input "**********"
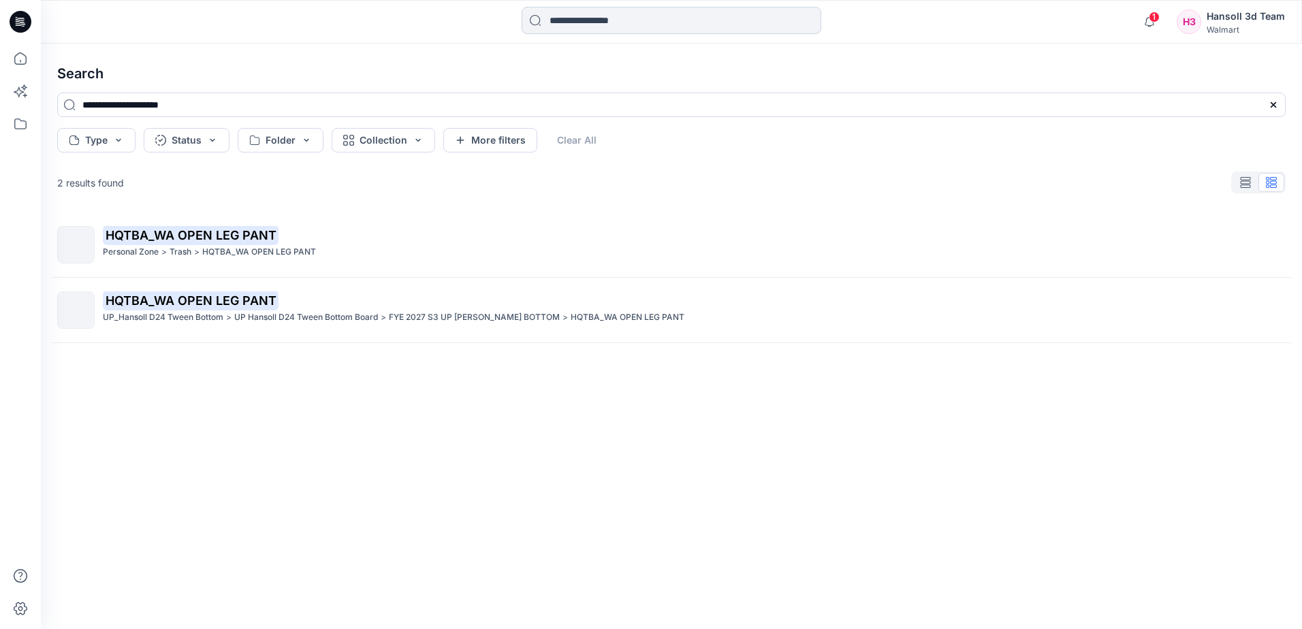
click at [690, 20] on input at bounding box center [671, 20] width 300 height 27
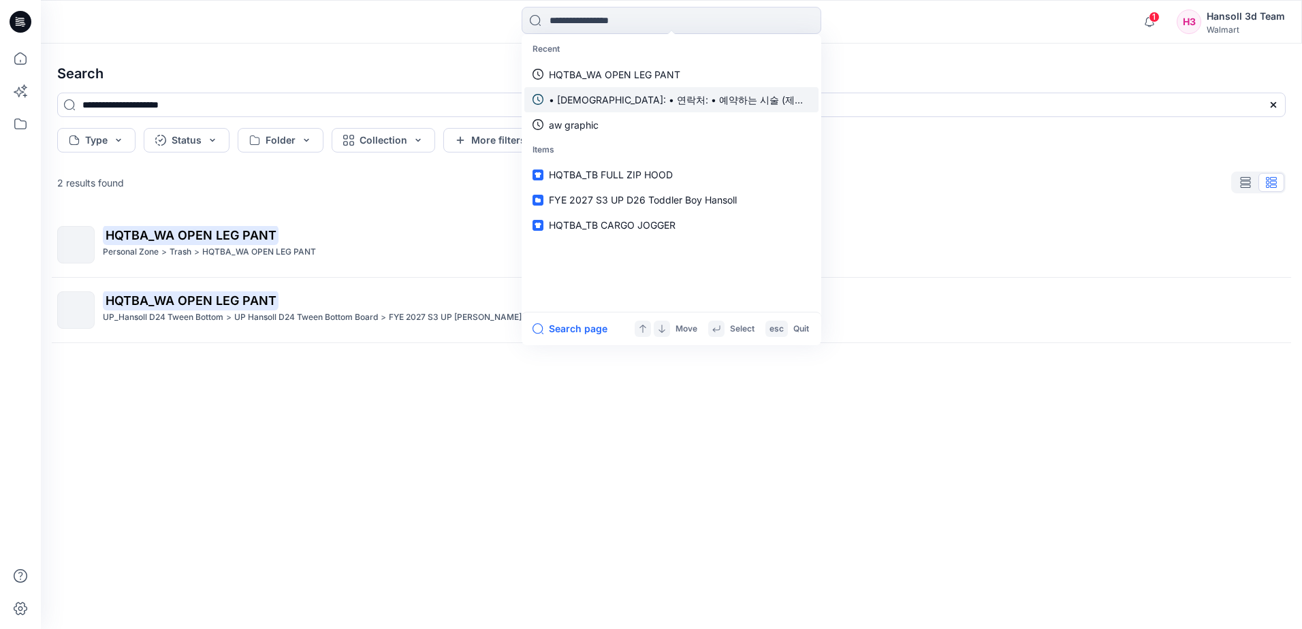
click at [808, 103] on p "• 성함: • 연락처: • 예약하는 시술 (제거/케어/원컬러): • 희망 날짜 & 시간:" at bounding box center [679, 100] width 261 height 14
type input "**********"
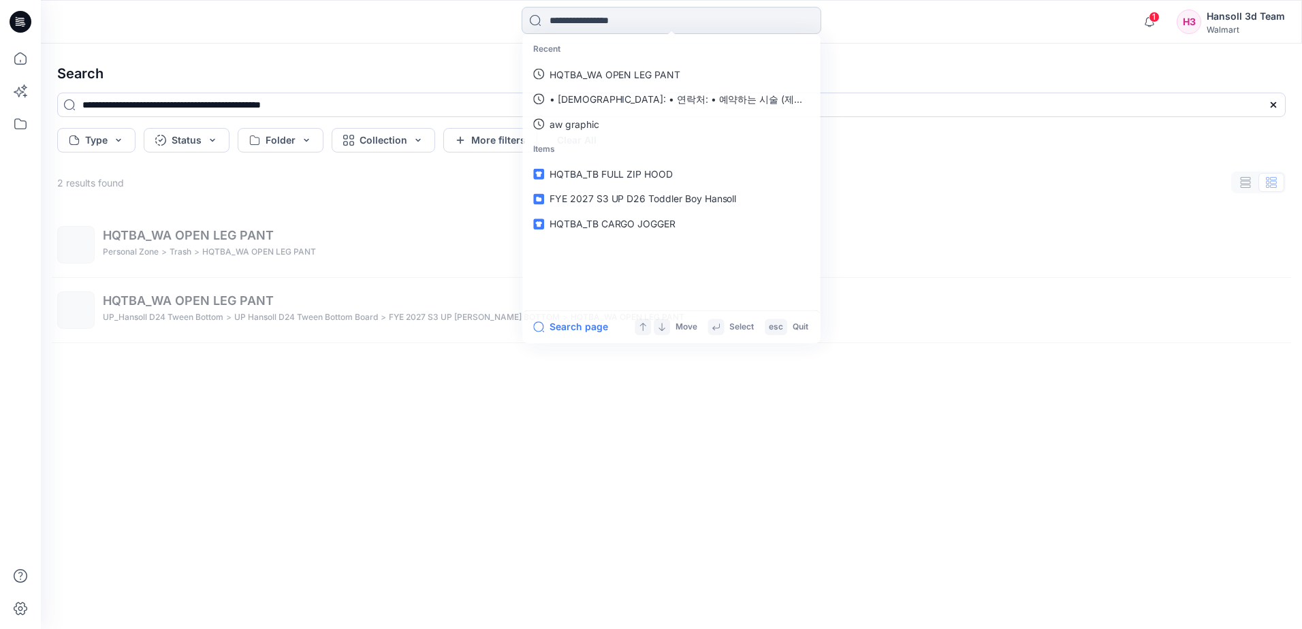
click at [636, 24] on input at bounding box center [671, 20] width 300 height 27
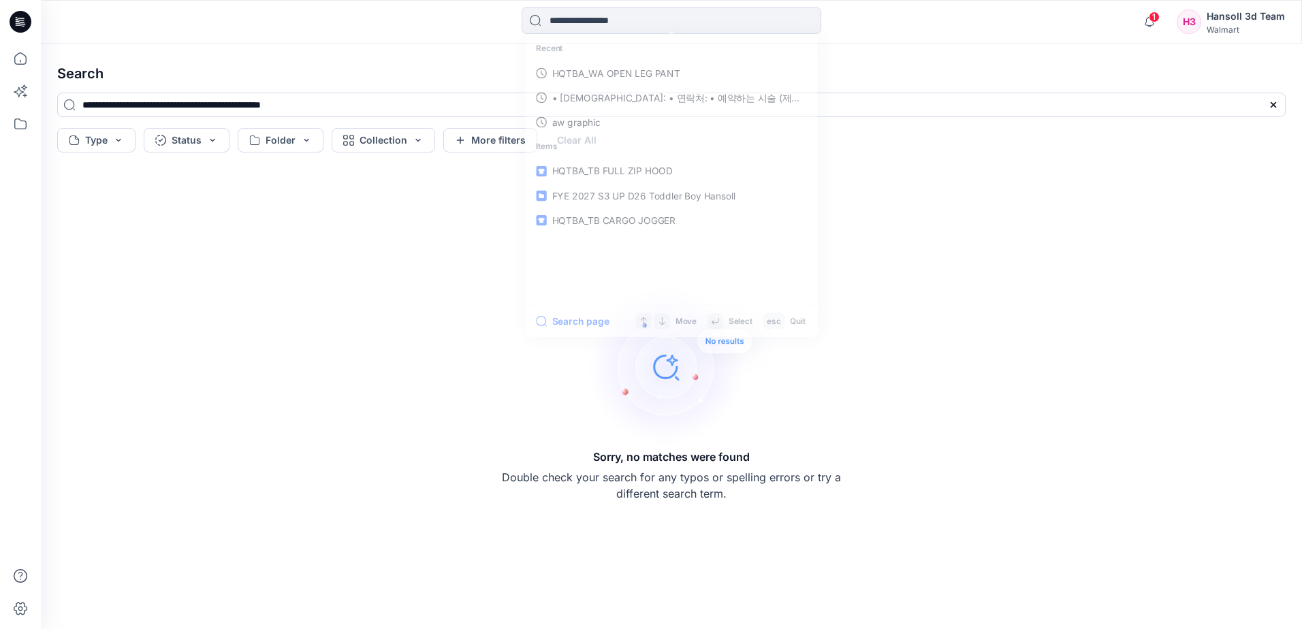
drag, startPoint x: 615, startPoint y: 101, endPoint x: 316, endPoint y: 20, distance: 309.5
click at [316, 20] on div at bounding box center [198, 22] width 315 height 30
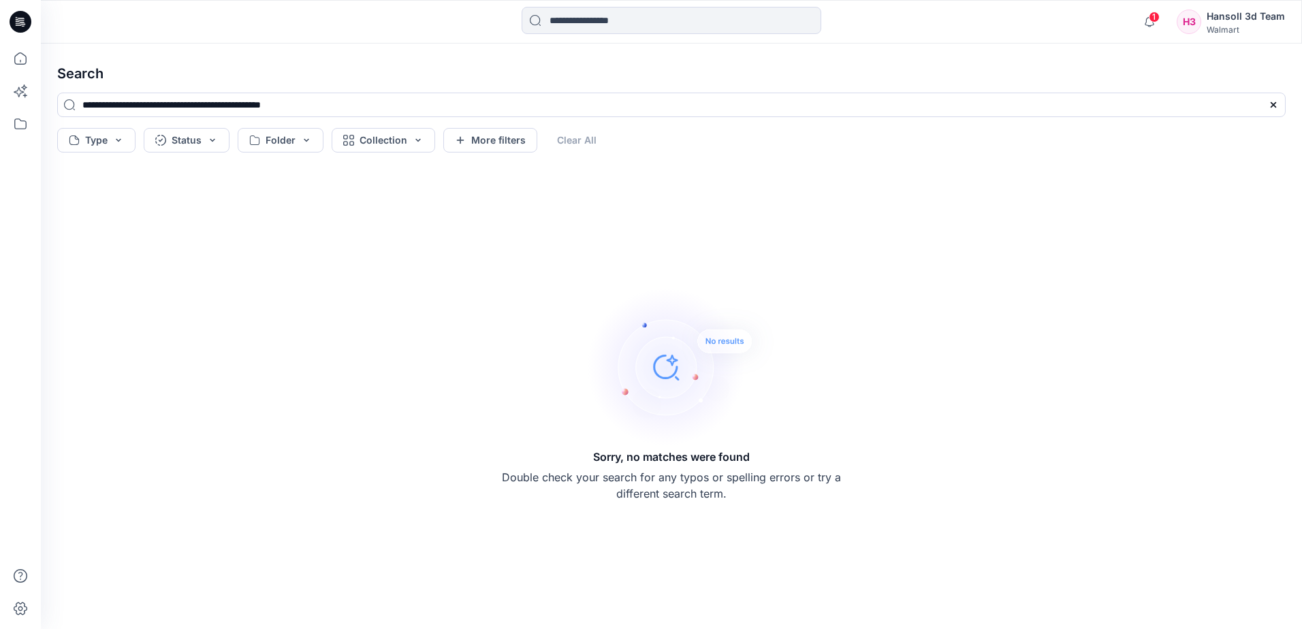
click at [10, 27] on icon at bounding box center [21, 22] width 22 height 44
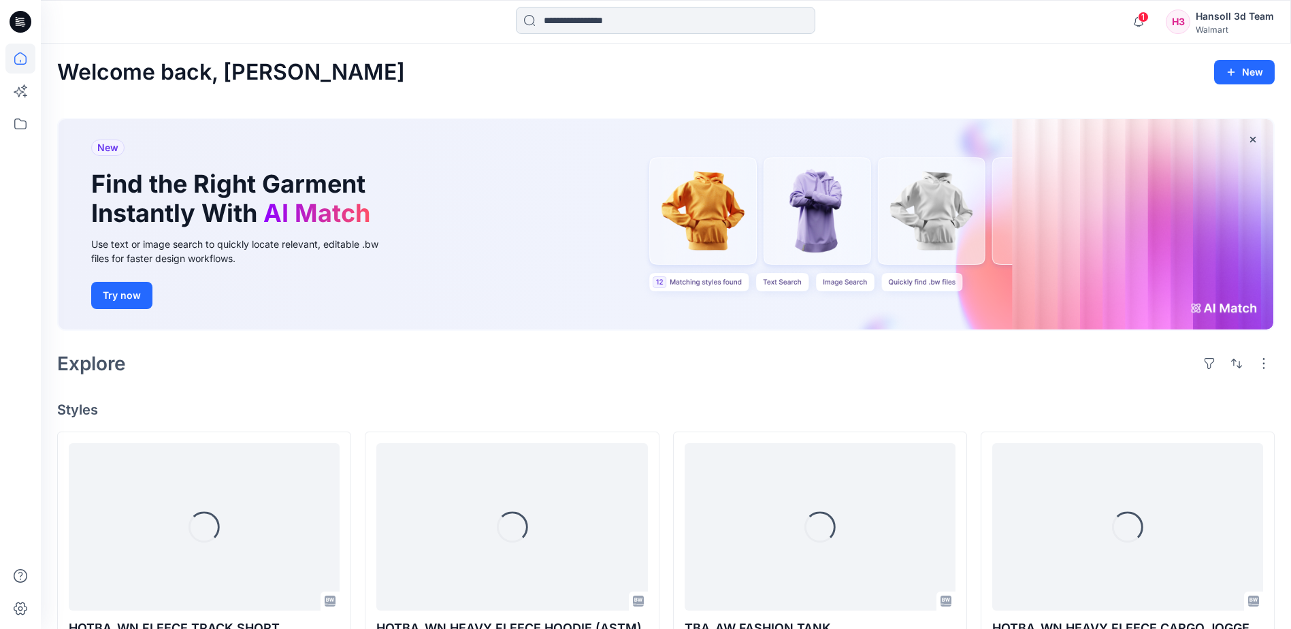
click at [657, 20] on input at bounding box center [666, 20] width 300 height 27
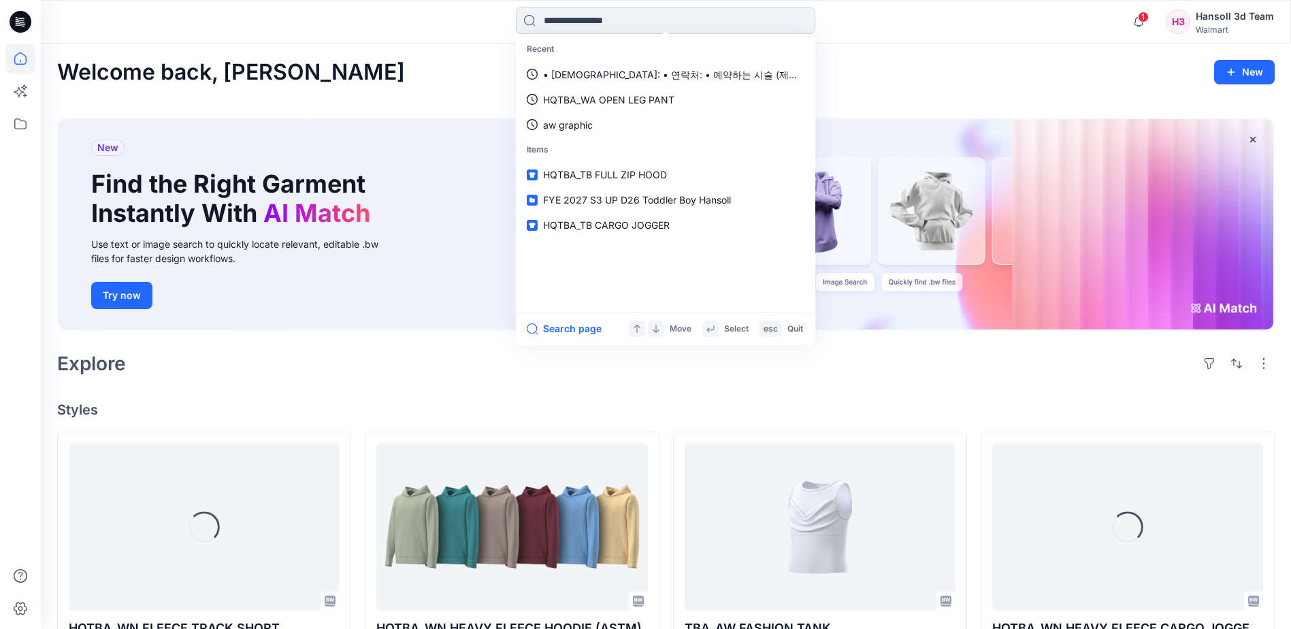
paste input "**********"
type input "**********"
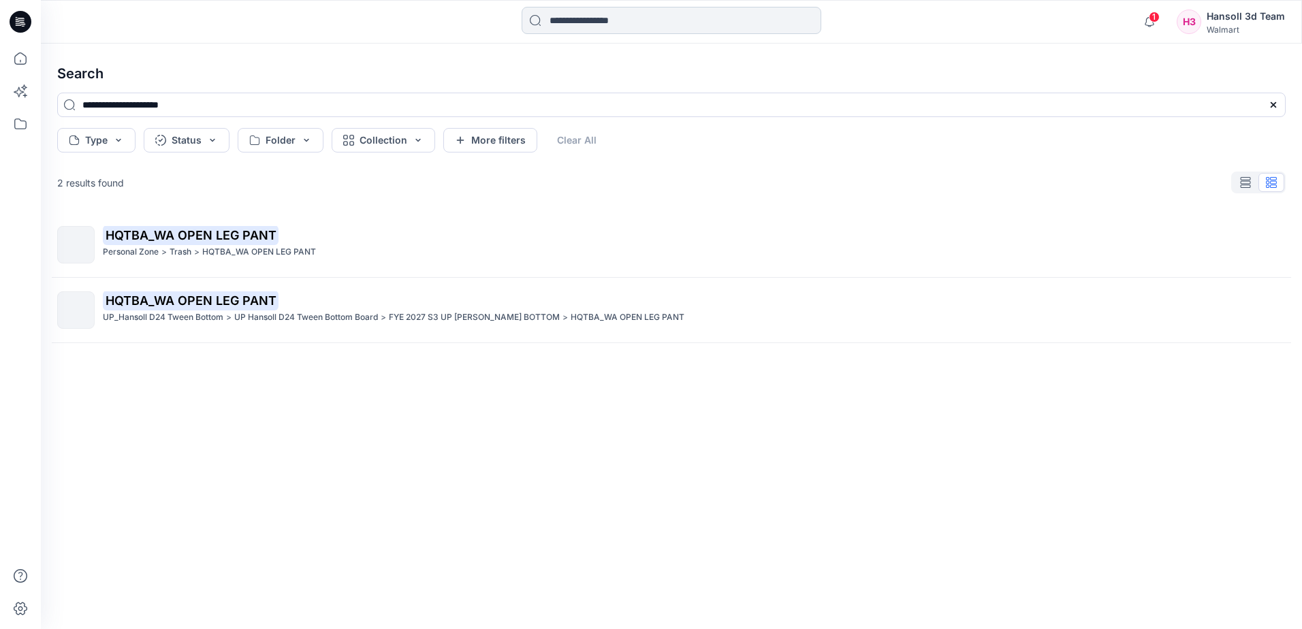
click at [683, 22] on input at bounding box center [671, 20] width 300 height 27
type input "*"
type input "******"
type input "*"
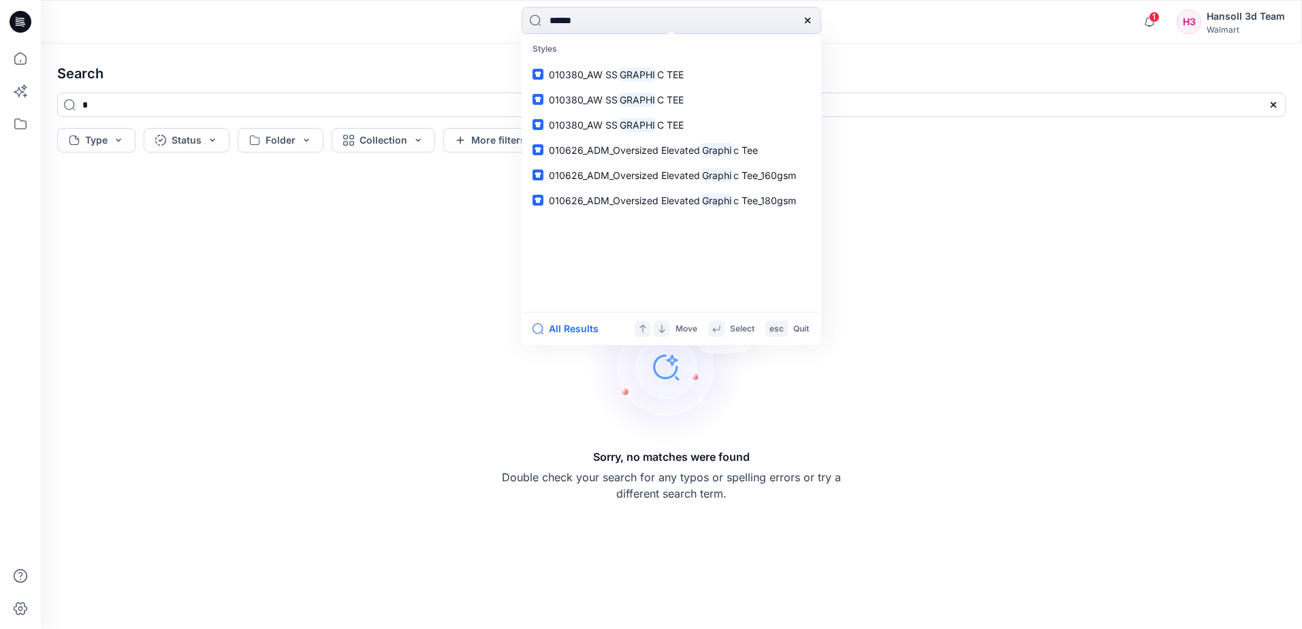
type input "*******"
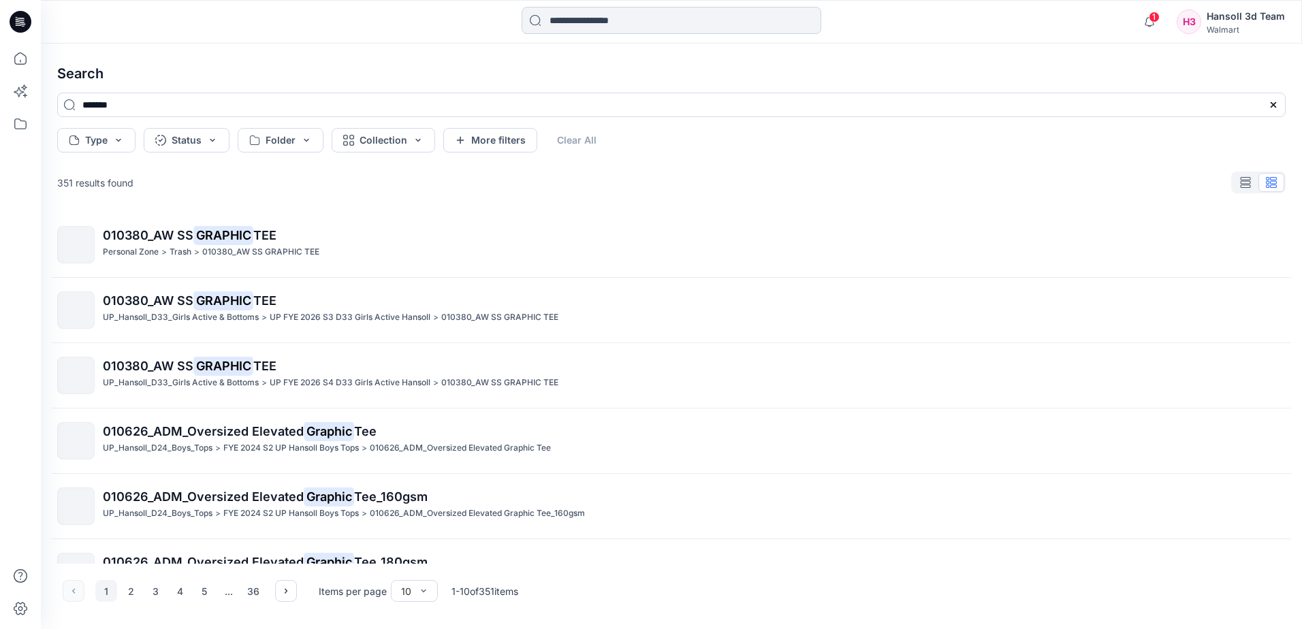
click at [627, 22] on input at bounding box center [671, 20] width 300 height 27
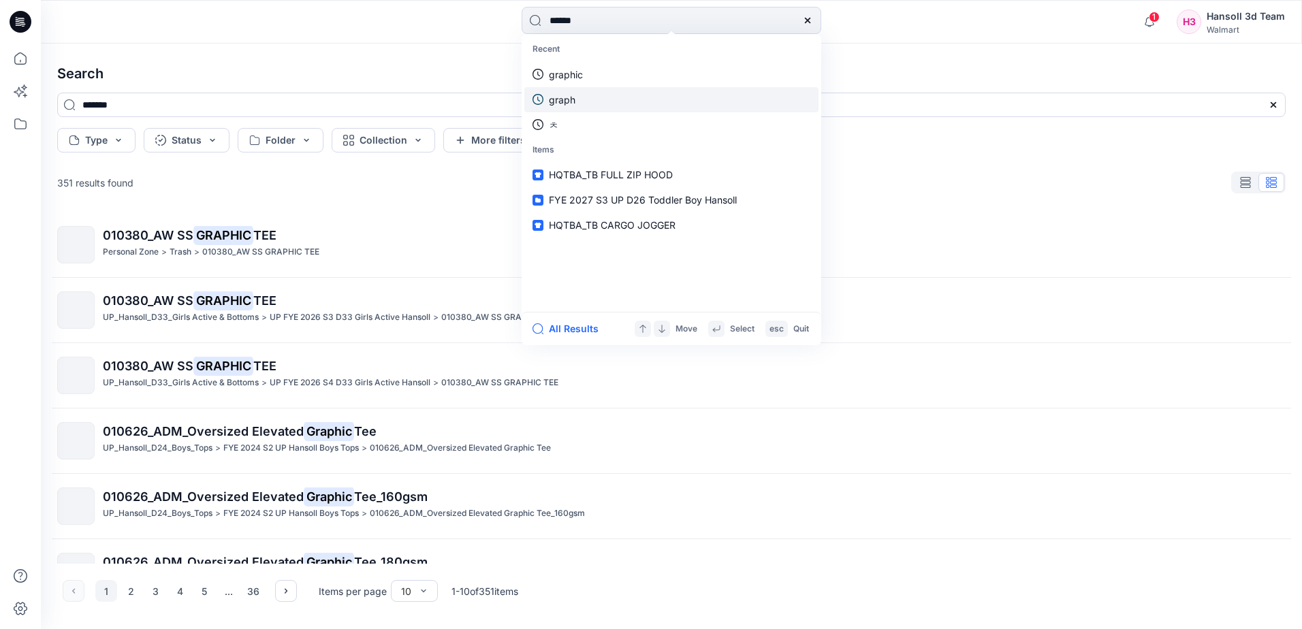
type input "*******"
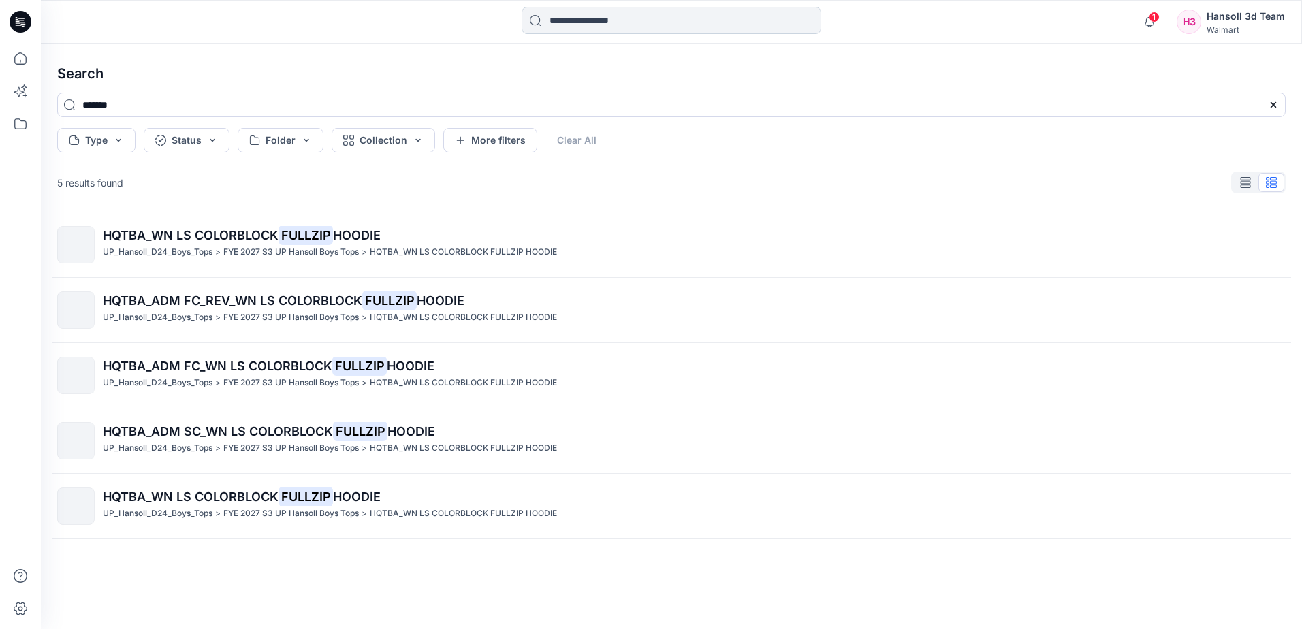
click at [640, 33] on input at bounding box center [671, 20] width 300 height 27
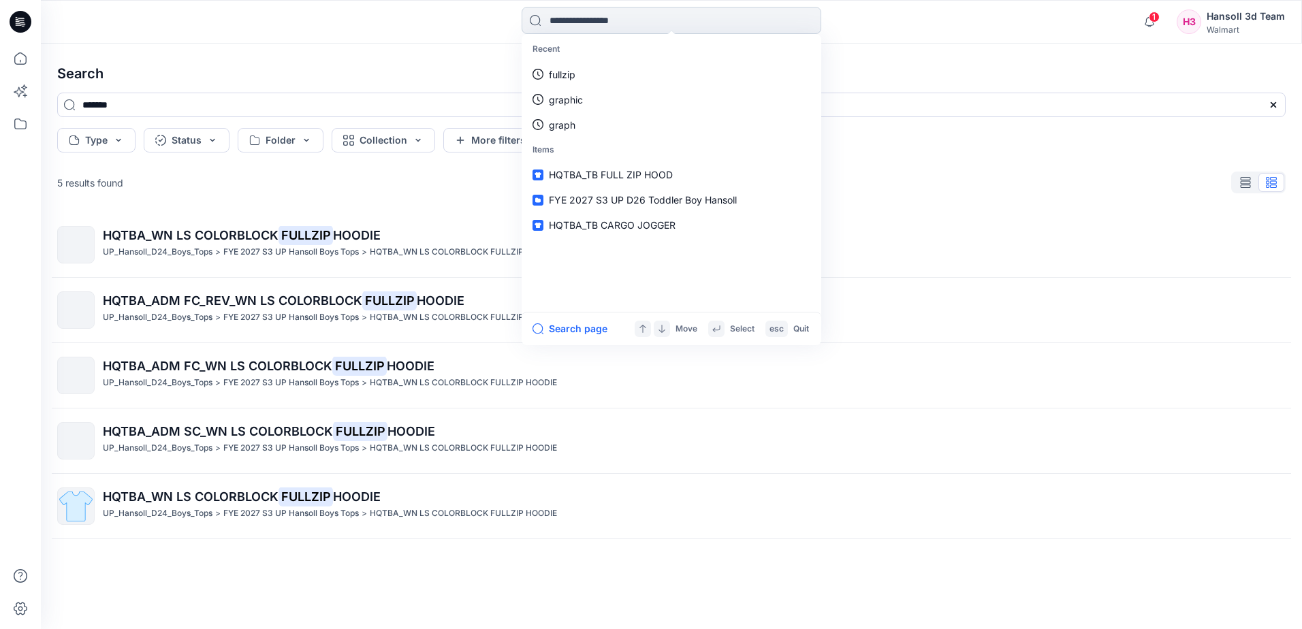
type input "**********"
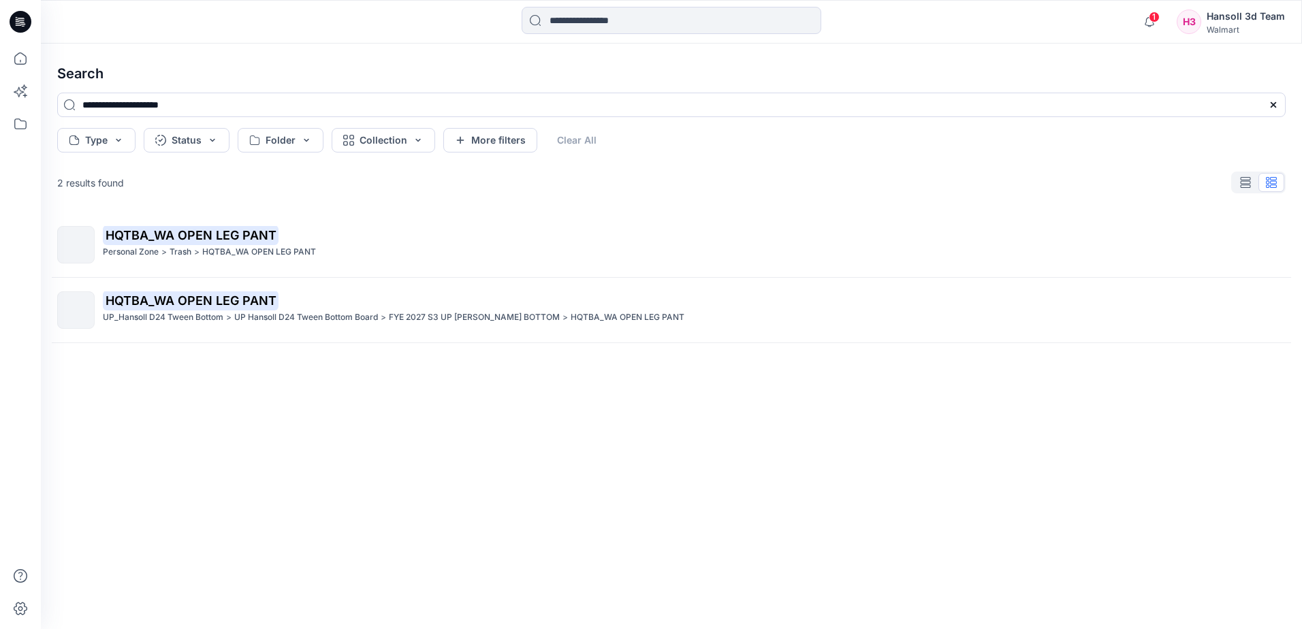
drag, startPoint x: 450, startPoint y: 46, endPoint x: 441, endPoint y: 54, distance: 12.0
click at [447, 50] on div "**********" at bounding box center [671, 336] width 1261 height 585
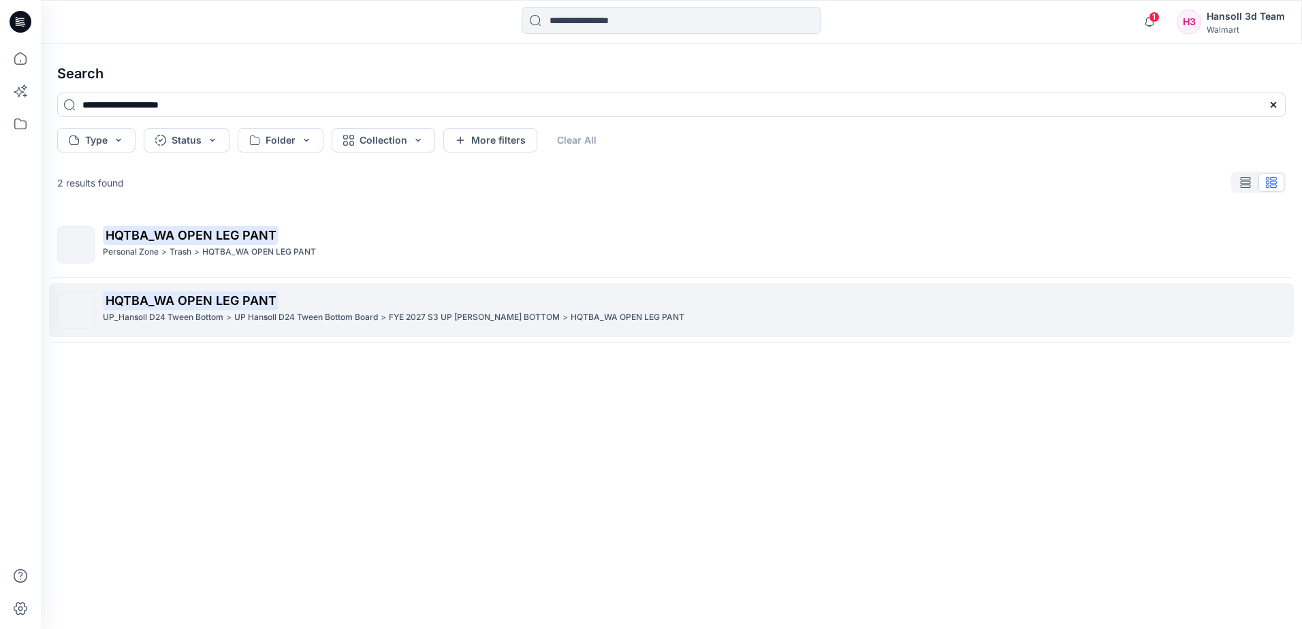
click at [238, 320] on p "UP Hansoll D24 Tween Bottom Board" at bounding box center [306, 317] width 144 height 14
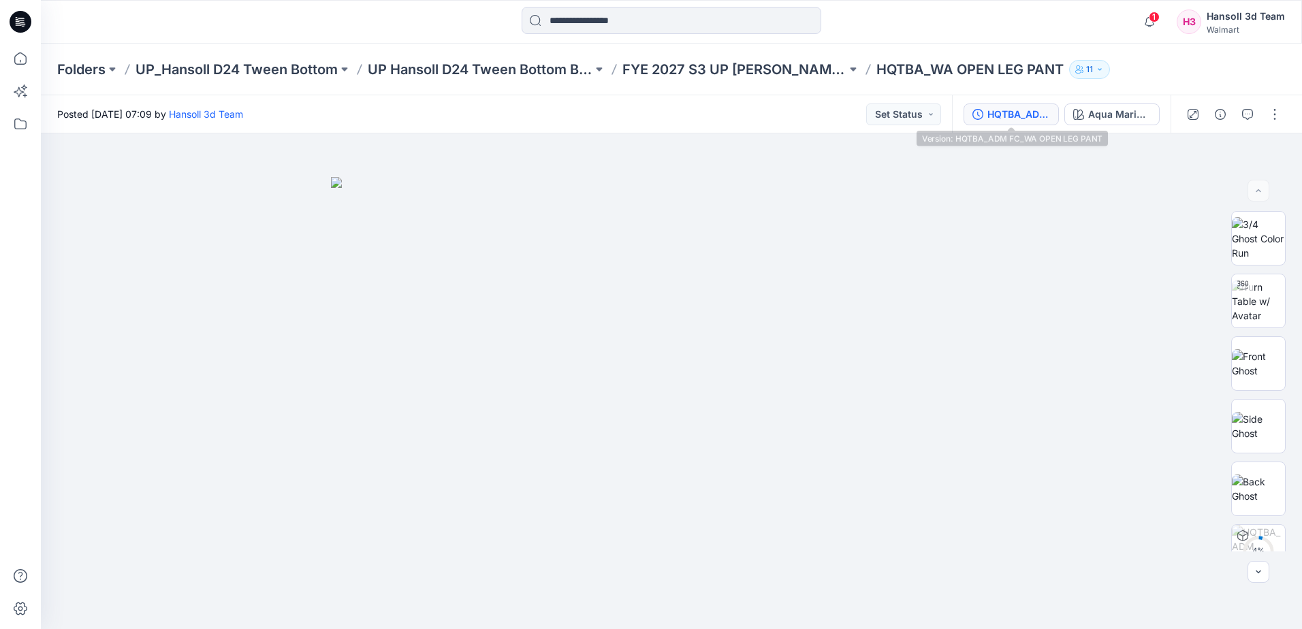
click at [1029, 114] on div "HQTBA_ADM FC_WA OPEN LEG PANT" at bounding box center [1018, 114] width 63 height 15
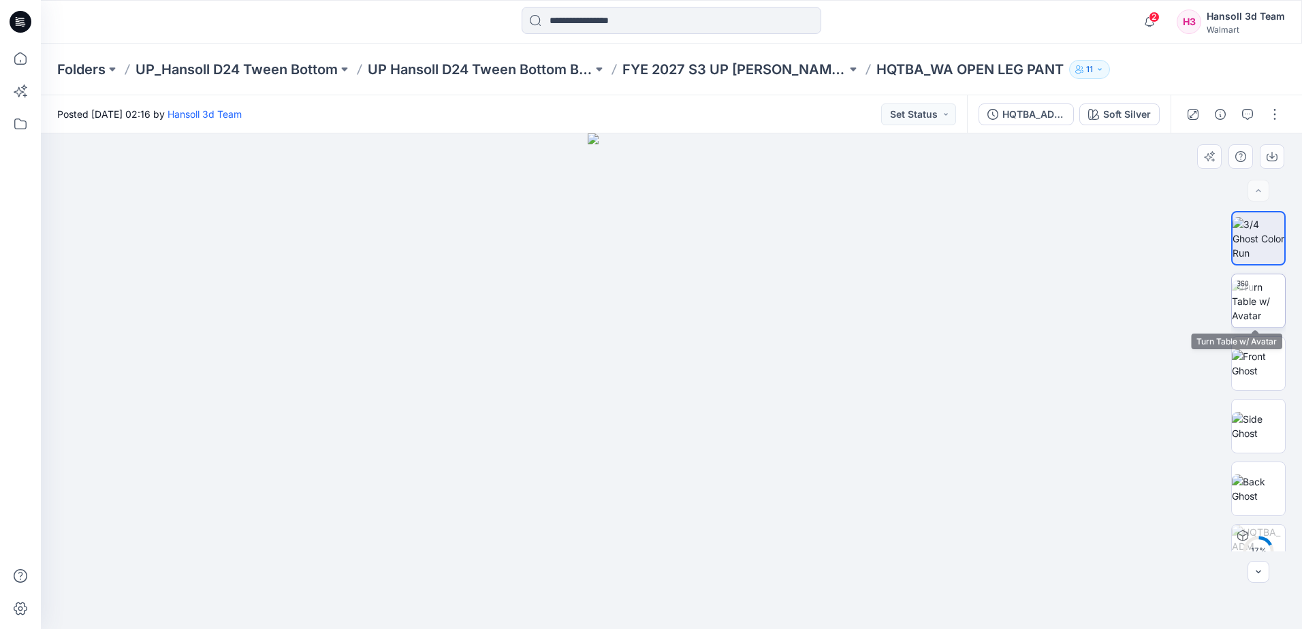
click at [1241, 306] on img at bounding box center [1257, 301] width 53 height 43
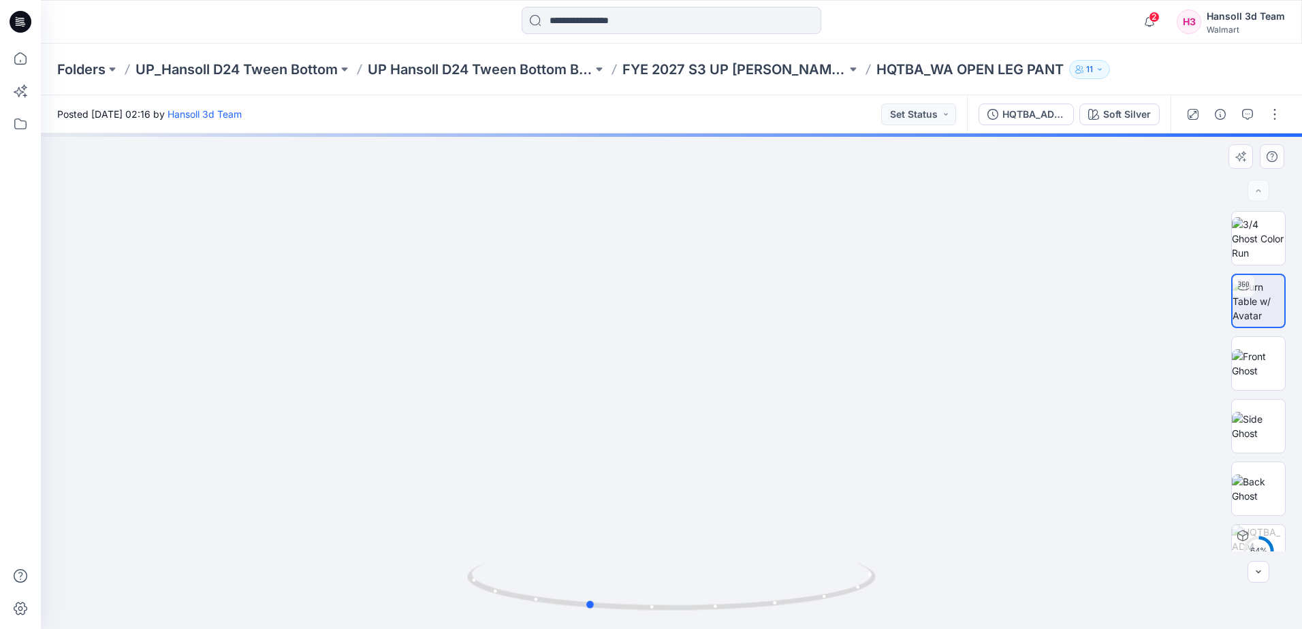
drag, startPoint x: 765, startPoint y: 611, endPoint x: 664, endPoint y: 620, distance: 101.2
click at [664, 620] on div at bounding box center [671, 595] width 408 height 68
drag, startPoint x: 657, startPoint y: 406, endPoint x: 657, endPoint y: 387, distance: 18.4
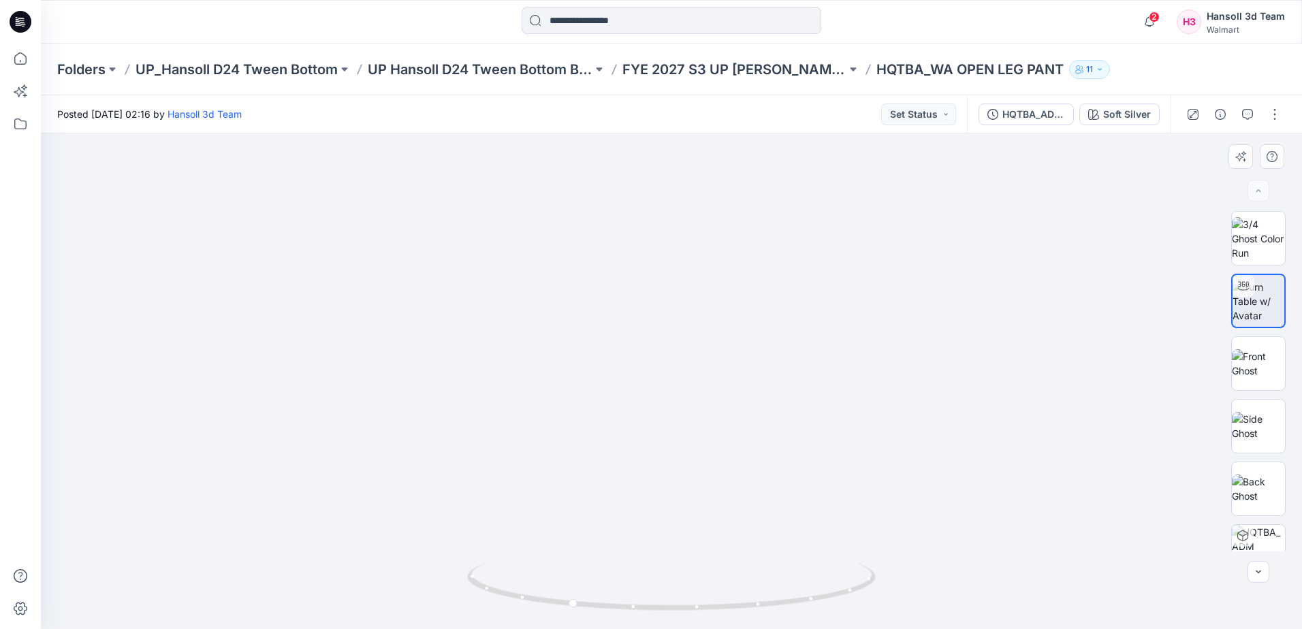
drag, startPoint x: 903, startPoint y: 405, endPoint x: 667, endPoint y: 405, distance: 235.5
click at [1054, 118] on div "HQTBA_ADM SC_WA OPEN LEG PANT" at bounding box center [1033, 114] width 63 height 15
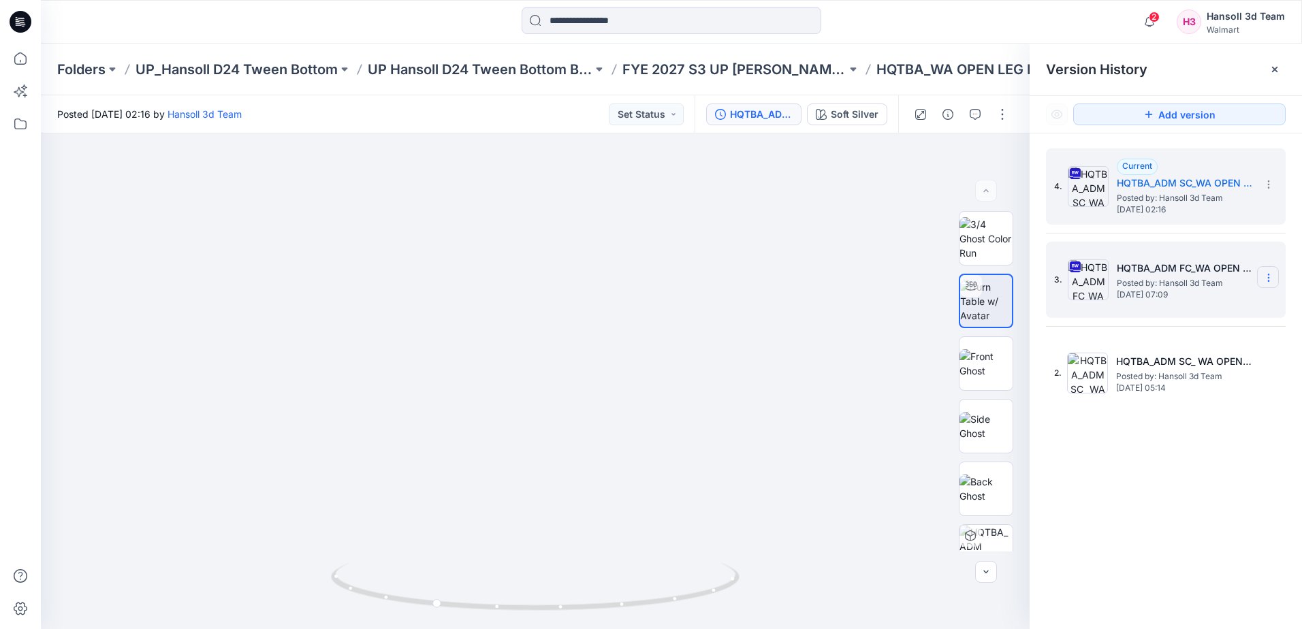
click at [1268, 278] on icon at bounding box center [1268, 277] width 11 height 11
click at [1185, 393] on span "Hide Version" at bounding box center [1170, 386] width 56 height 16
click at [1265, 281] on icon at bounding box center [1268, 277] width 11 height 11
click at [1165, 359] on span "Hide Version" at bounding box center [1170, 359] width 56 height 16
drag, startPoint x: 1114, startPoint y: 419, endPoint x: 641, endPoint y: 584, distance: 500.3
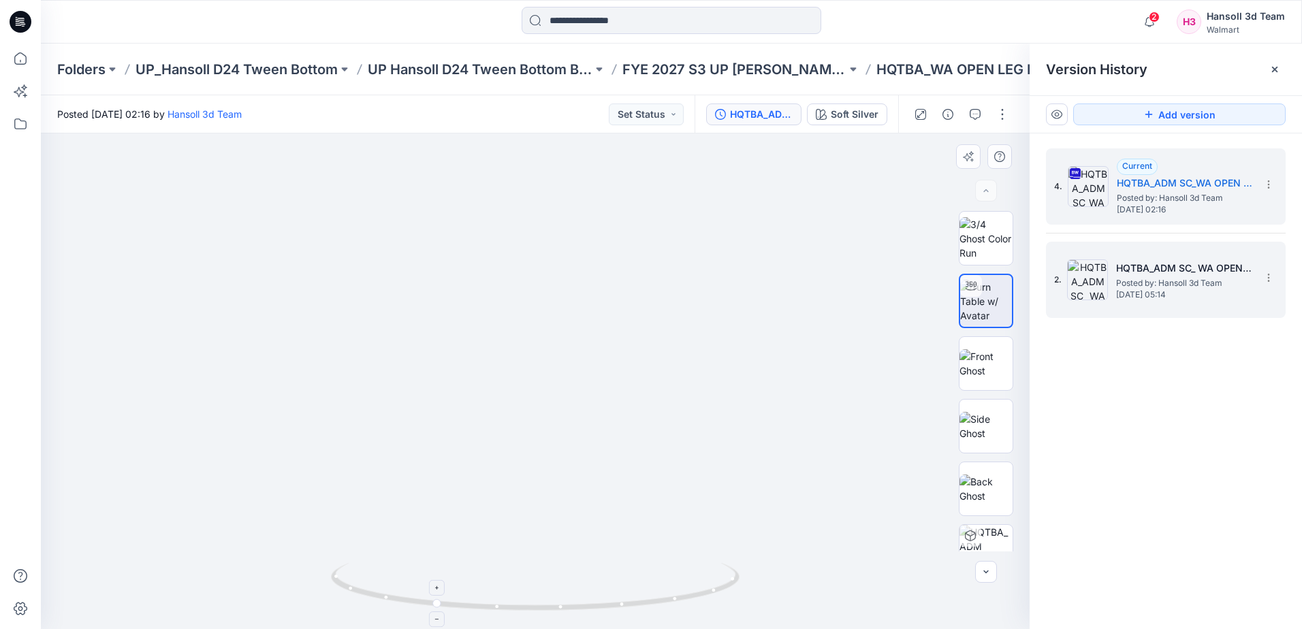
click at [1105, 428] on div "4. Current HQTBA_ADM SC_WA OPEN LEG PANT Posted by: Hansoll 3d Team [DATE] 02:1…" at bounding box center [1165, 390] width 272 height 515
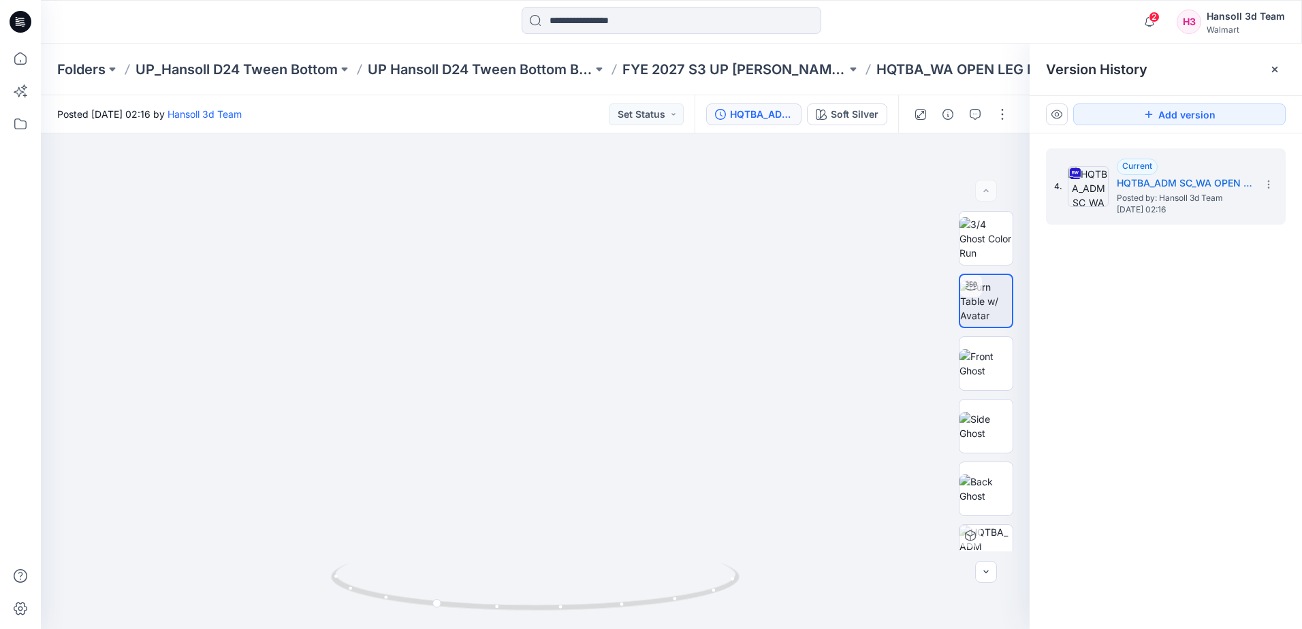
drag, startPoint x: 1193, startPoint y: 401, endPoint x: 1093, endPoint y: 383, distance: 101.7
click at [1193, 401] on div "4. Current HQTBA_ADM SC_WA OPEN LEG PANT Posted by: Hansoll 3d Team [DATE] 02:16" at bounding box center [1165, 390] width 272 height 515
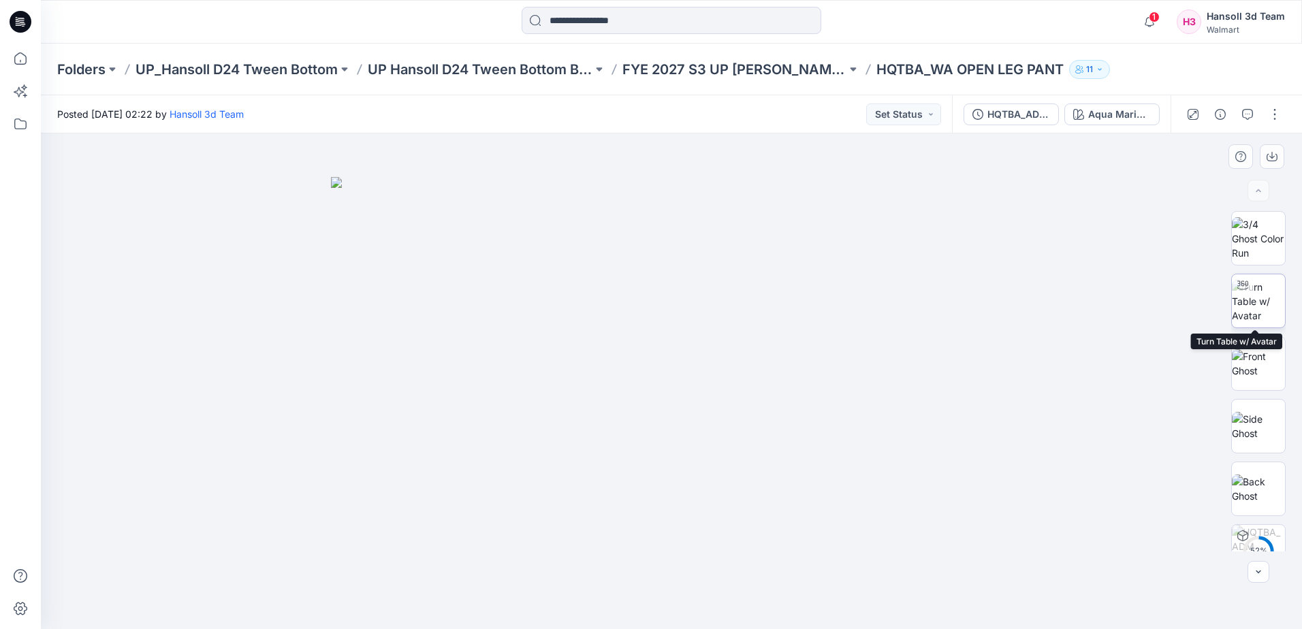
click at [1273, 300] on img at bounding box center [1257, 301] width 53 height 43
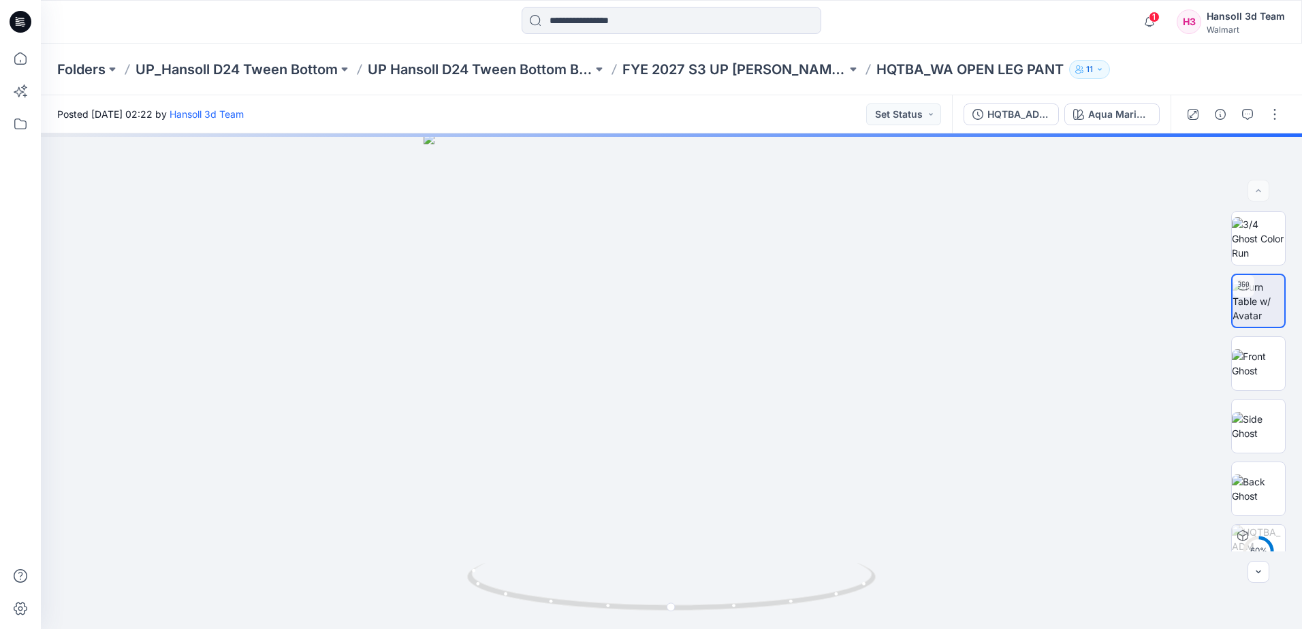
click at [1024, 107] on div "HQTBA_ADM FC_WA OPEN LEG PANT" at bounding box center [1018, 114] width 63 height 15
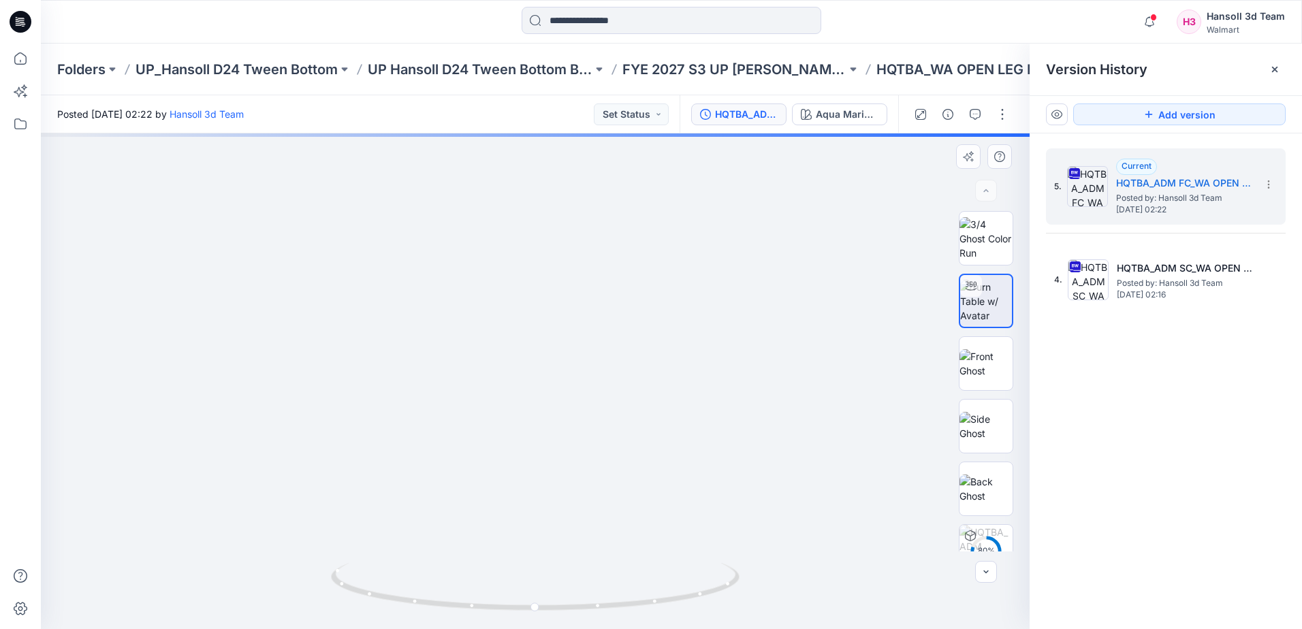
drag, startPoint x: 555, startPoint y: 453, endPoint x: 555, endPoint y: 273, distance: 179.7
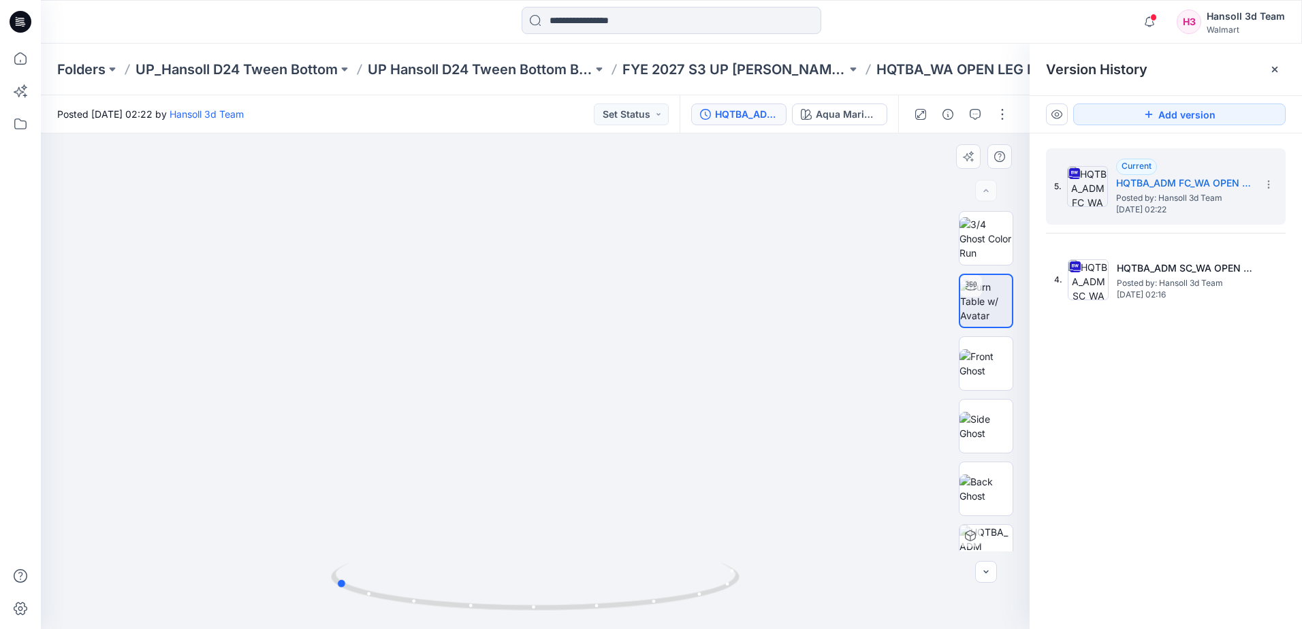
drag, startPoint x: 639, startPoint y: 613, endPoint x: 387, endPoint y: 628, distance: 253.0
click at [432, 622] on div at bounding box center [535, 595] width 408 height 68
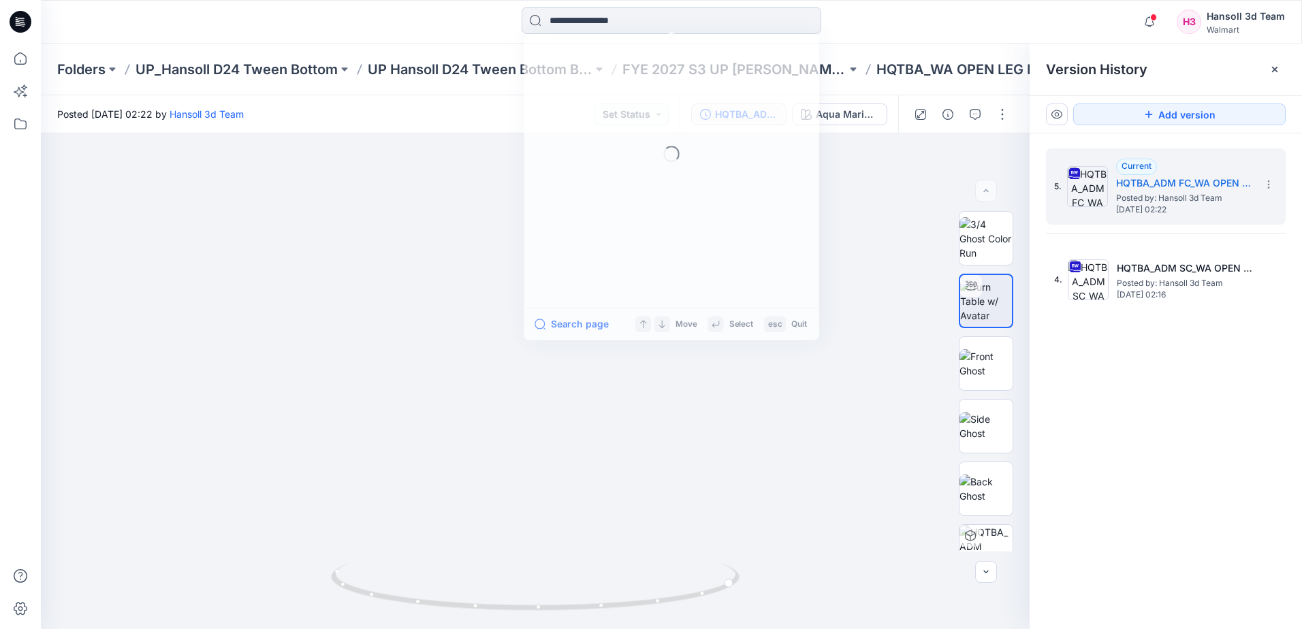
click at [584, 32] on input at bounding box center [671, 20] width 300 height 27
paste input "**********"
type input "**********"
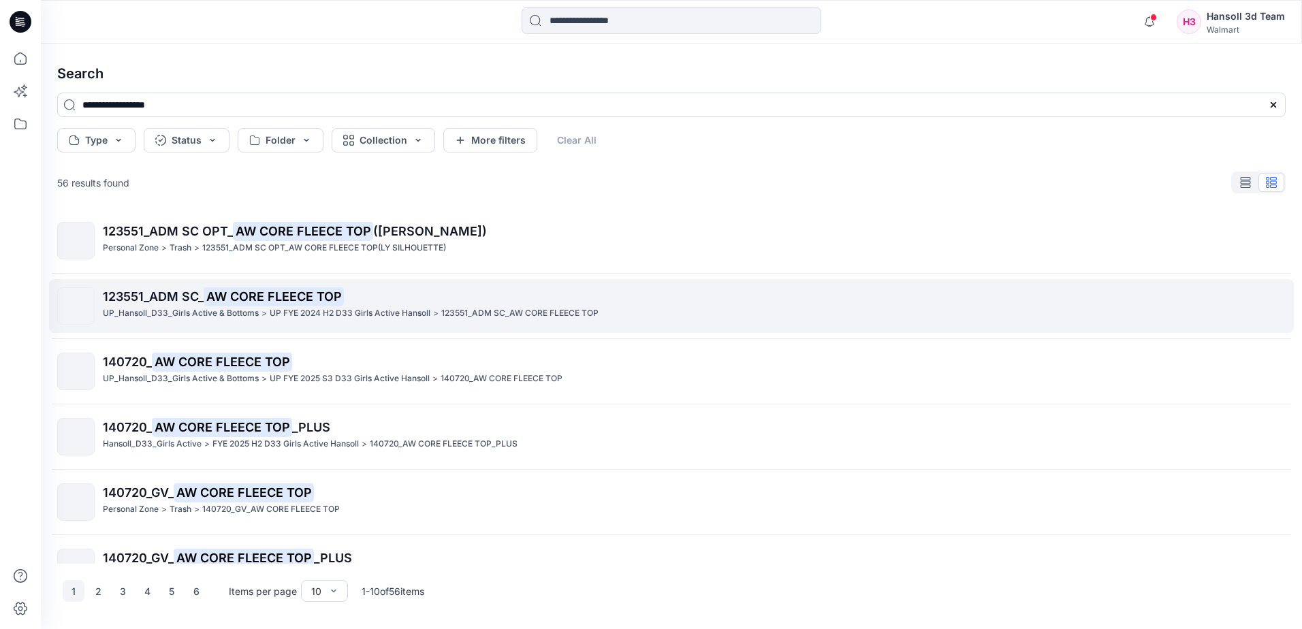
scroll to position [136, 0]
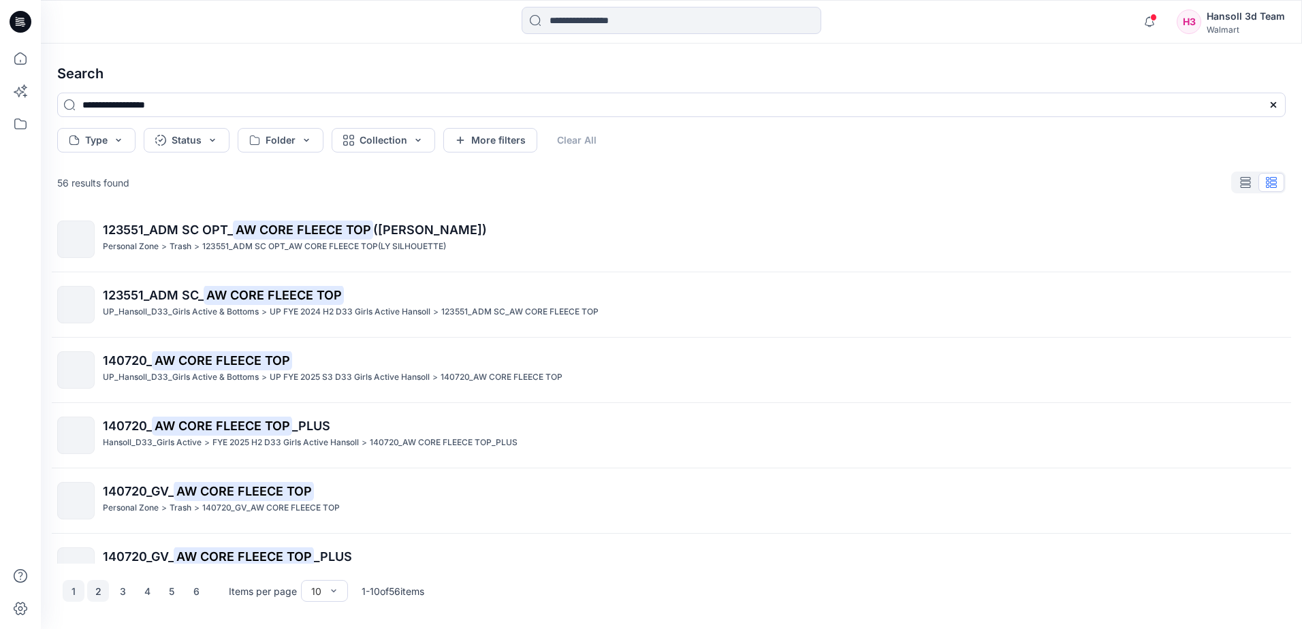
click at [98, 584] on button "2" at bounding box center [98, 591] width 22 height 22
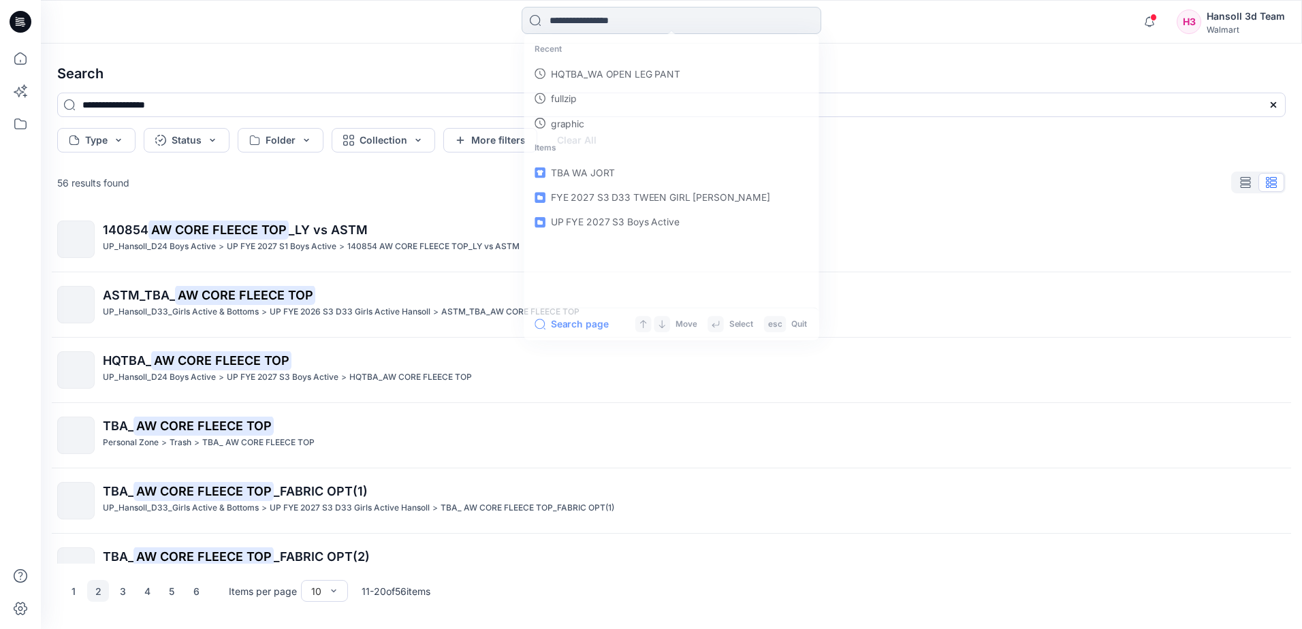
click at [614, 27] on input at bounding box center [671, 20] width 300 height 27
paste input "**********"
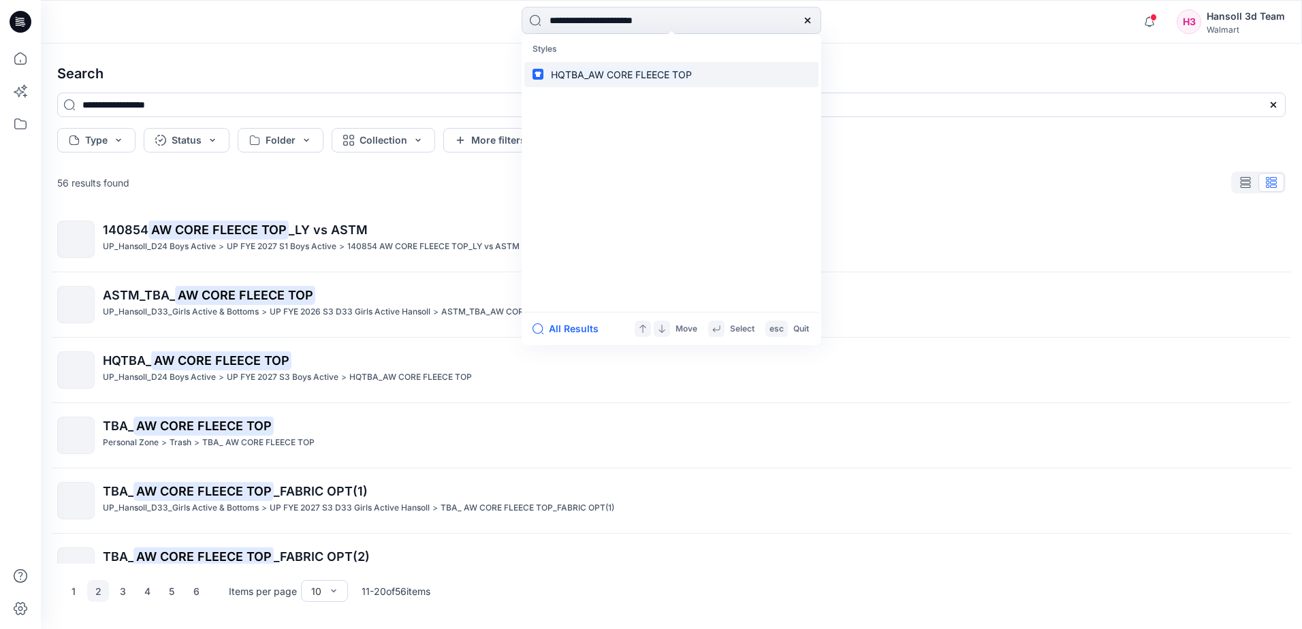
type input "**********"
click at [627, 68] on mark "HQTBA_AW CORE FLEECE TOP" at bounding box center [621, 75] width 145 height 16
